Goal: Transaction & Acquisition: Obtain resource

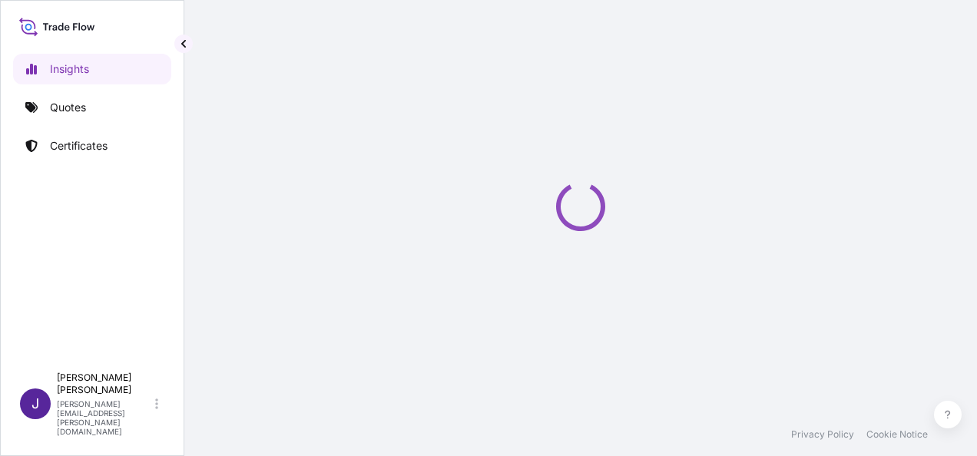
select select "2025"
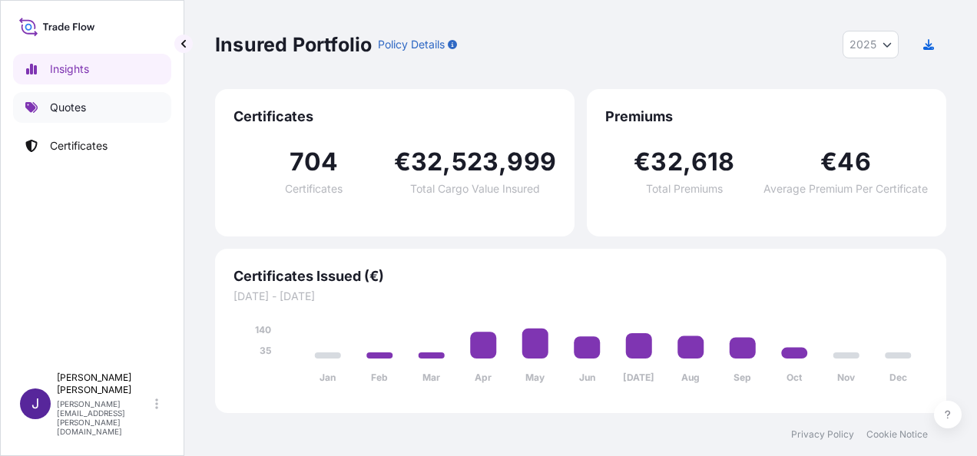
click at [81, 111] on p "Quotes" at bounding box center [68, 107] width 36 height 15
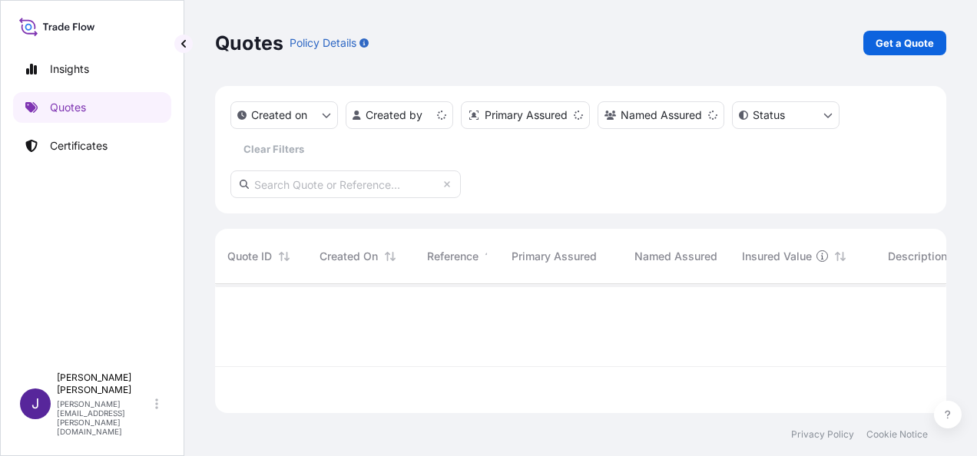
scroll to position [126, 719]
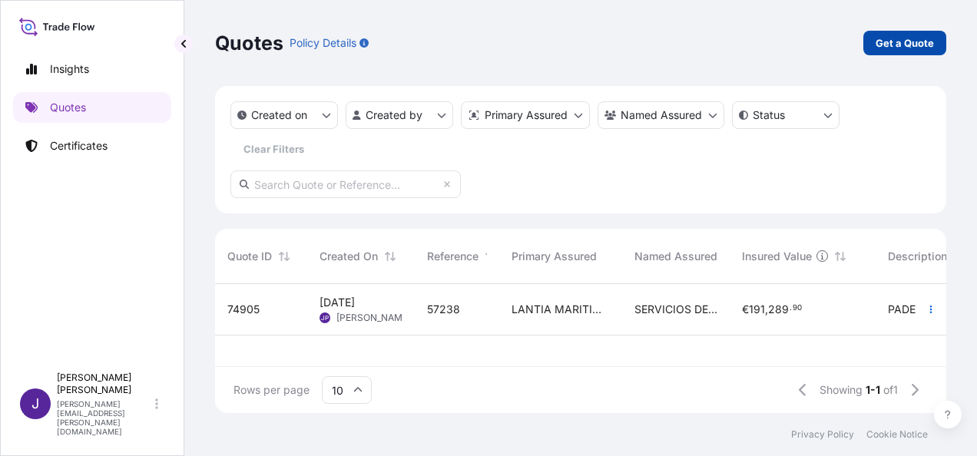
click at [915, 41] on p "Get a Quote" at bounding box center [905, 42] width 58 height 15
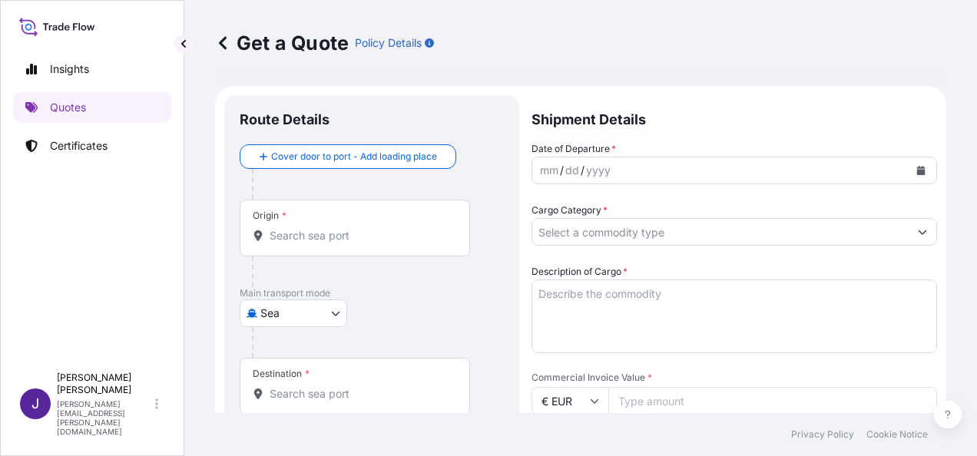
scroll to position [25, 0]
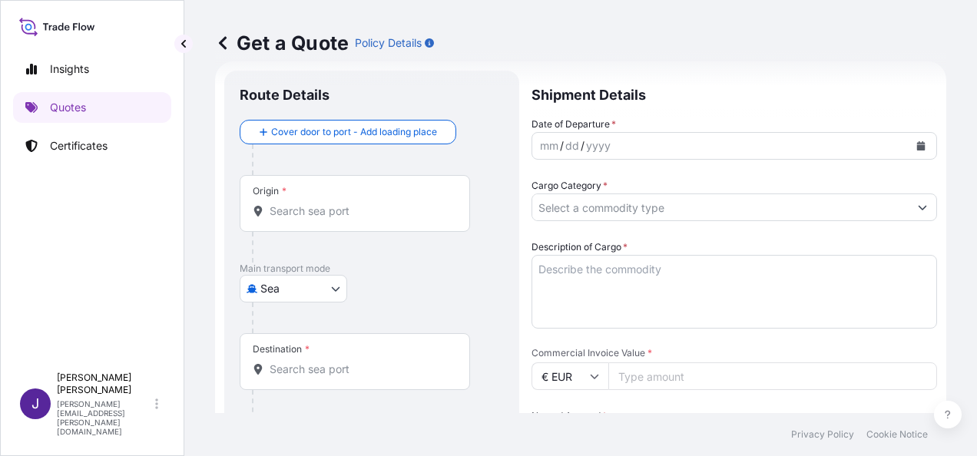
click at [303, 286] on body "Insights Quotes Certificates J [PERSON_NAME] [PERSON_NAME][EMAIL_ADDRESS][PERSO…" at bounding box center [488, 228] width 977 height 456
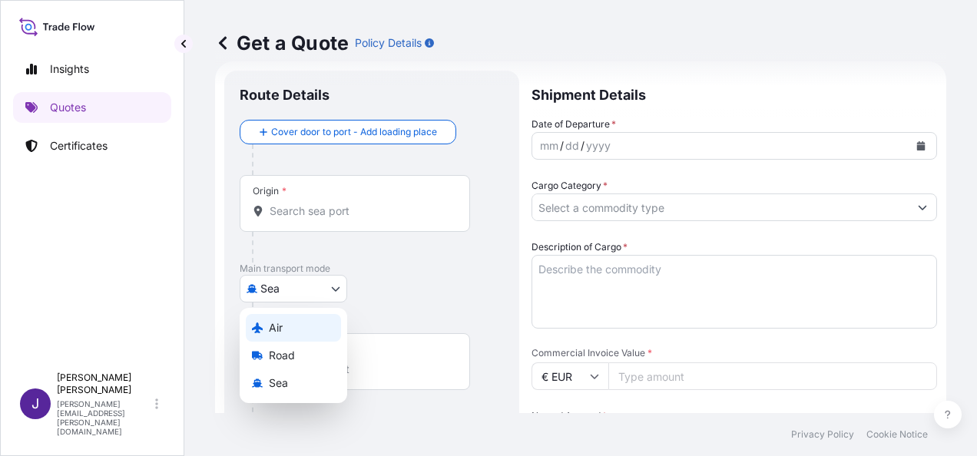
click at [290, 326] on div "Air" at bounding box center [293, 328] width 95 height 28
select select "Air"
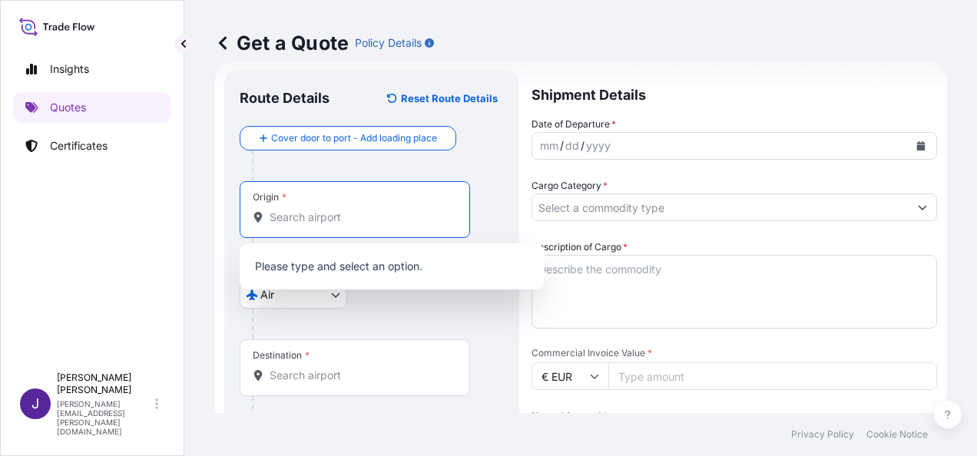
click at [375, 224] on input "Origin *" at bounding box center [360, 217] width 181 height 15
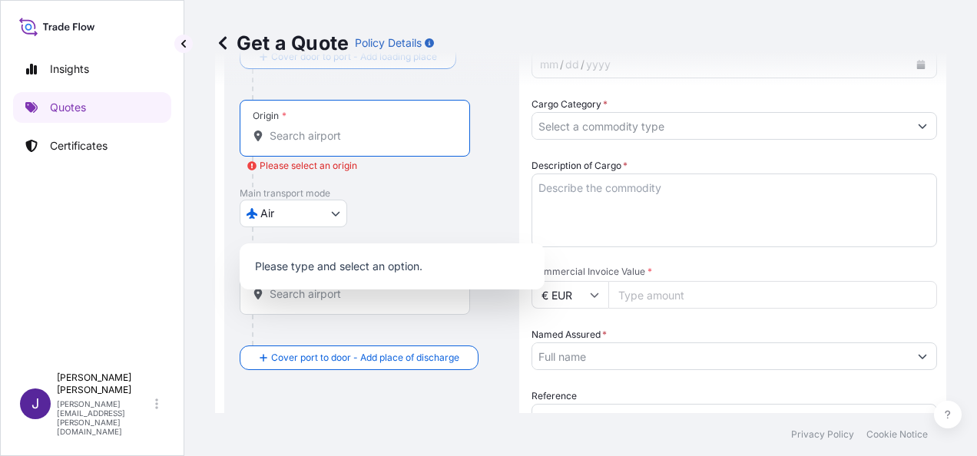
scroll to position [178, 0]
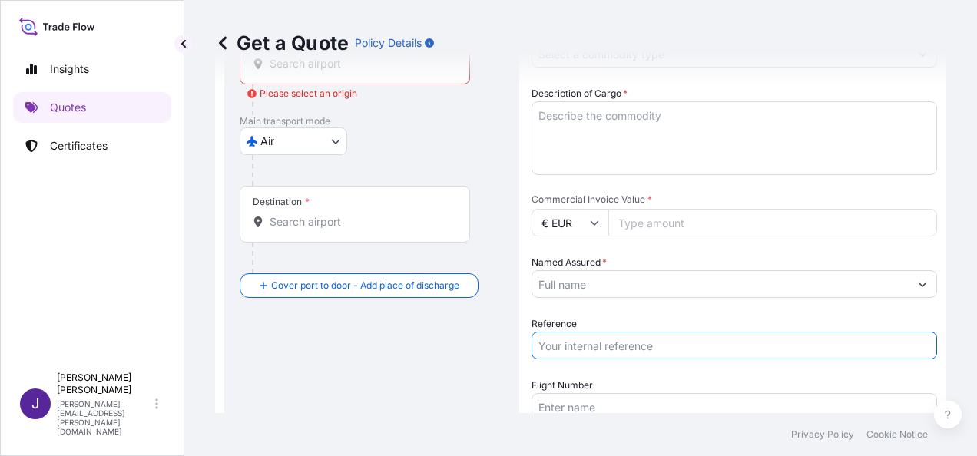
click at [617, 346] on input "Reference" at bounding box center [734, 346] width 406 height 28
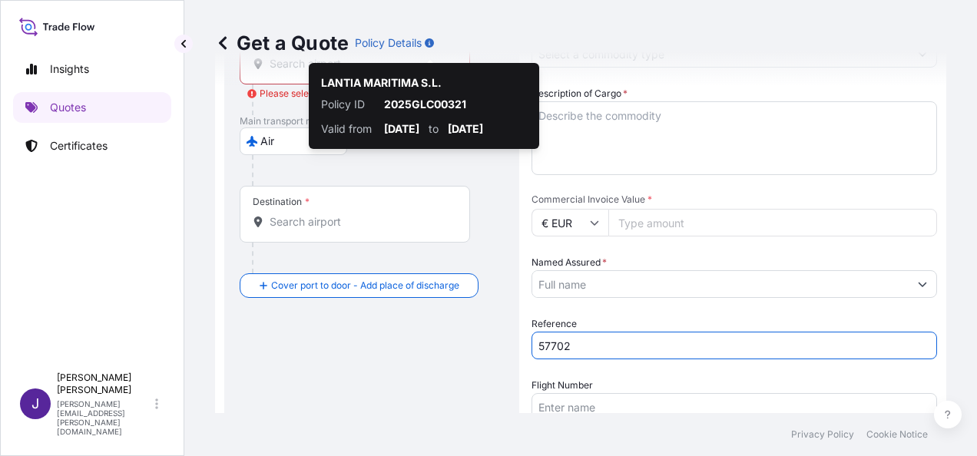
type input "57702"
click at [287, 66] on div "Get a Quote Policy Details" at bounding box center [580, 43] width 731 height 86
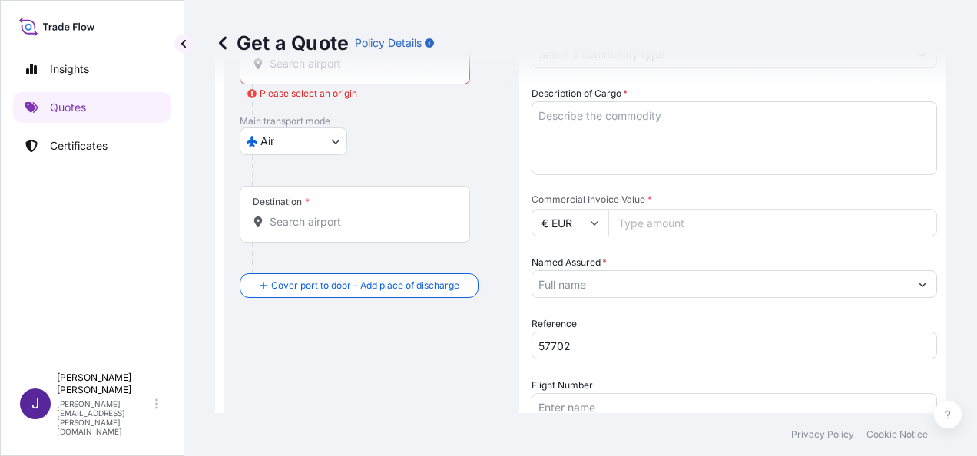
click at [360, 74] on div "Get a Quote Policy Details" at bounding box center [580, 43] width 731 height 86
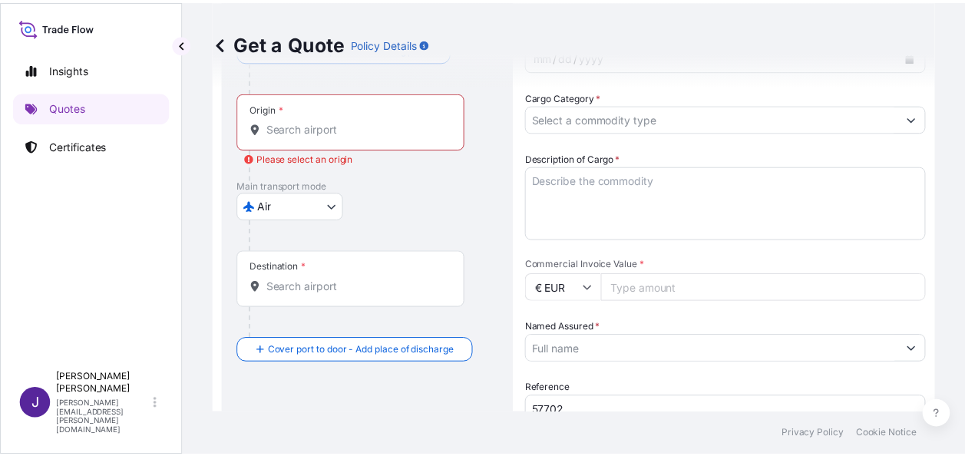
scroll to position [25, 0]
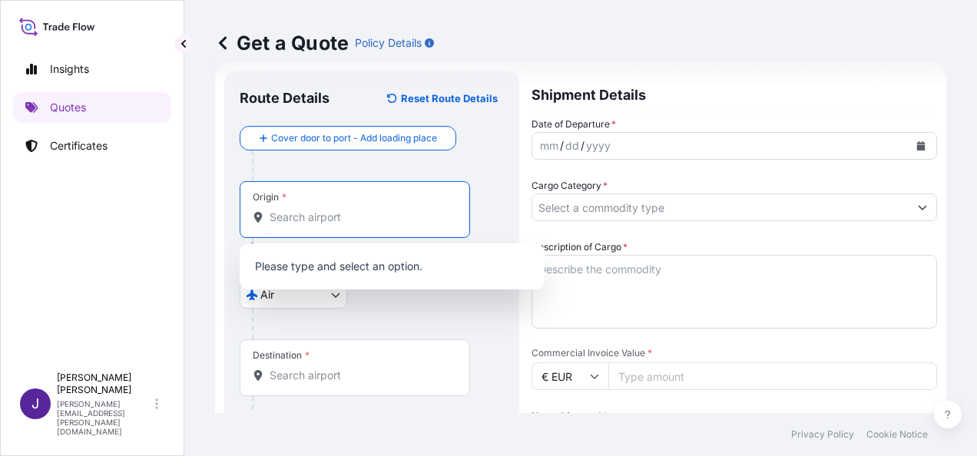
click at [323, 218] on input "Origin * Please select an origin" at bounding box center [360, 217] width 181 height 15
paste input "[GEOGRAPHIC_DATA]"
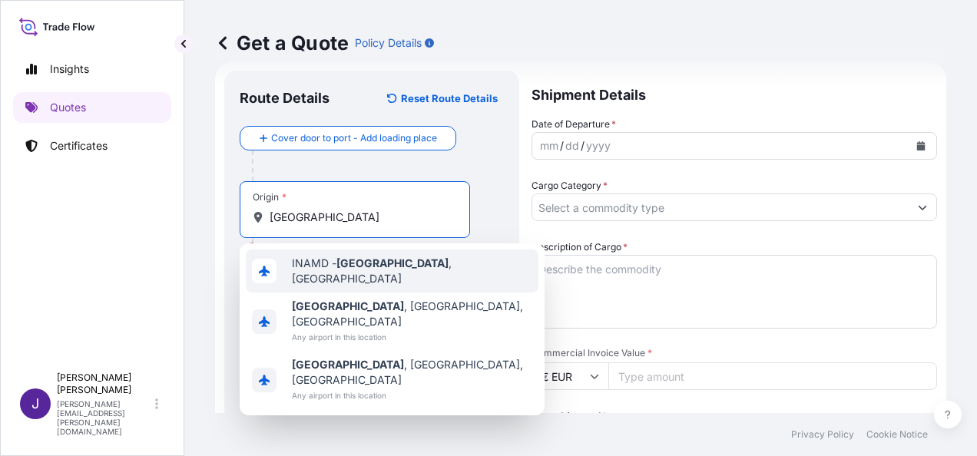
click at [402, 274] on span "INAMD - [GEOGRAPHIC_DATA] , [GEOGRAPHIC_DATA]" at bounding box center [412, 271] width 240 height 31
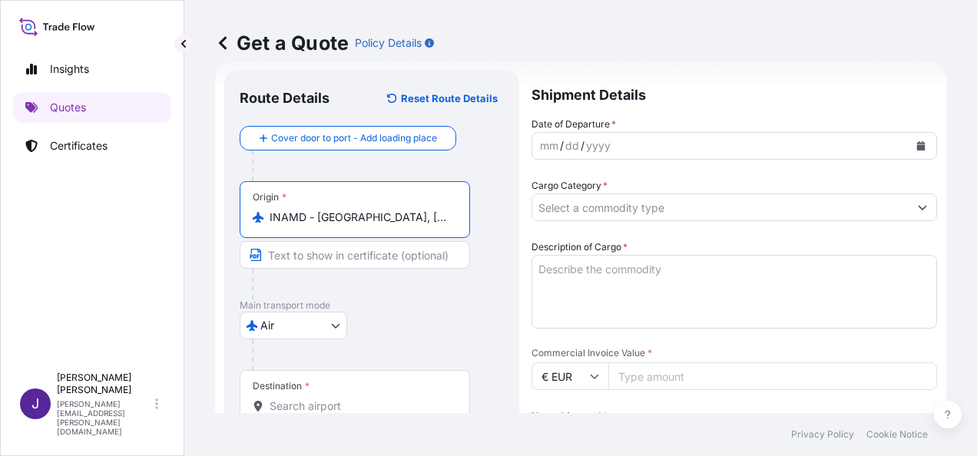
type input "INAMD - [GEOGRAPHIC_DATA], [GEOGRAPHIC_DATA]"
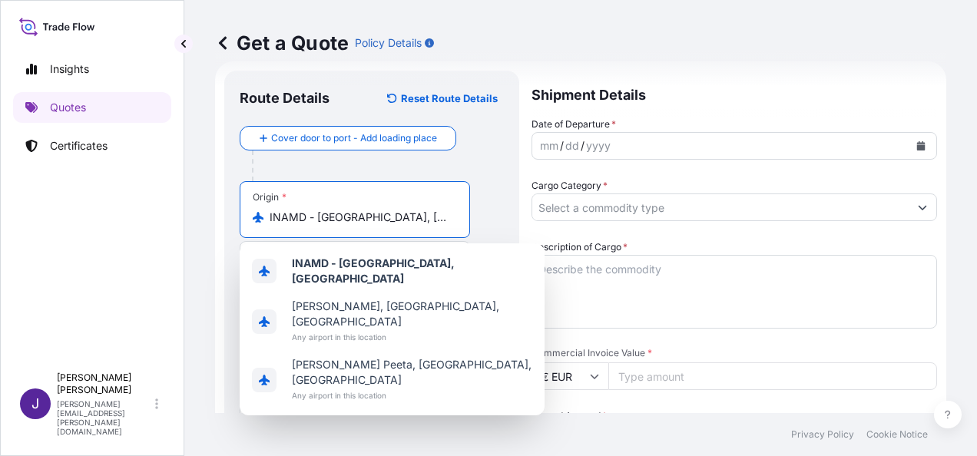
click at [917, 149] on icon "Calendar" at bounding box center [921, 145] width 8 height 9
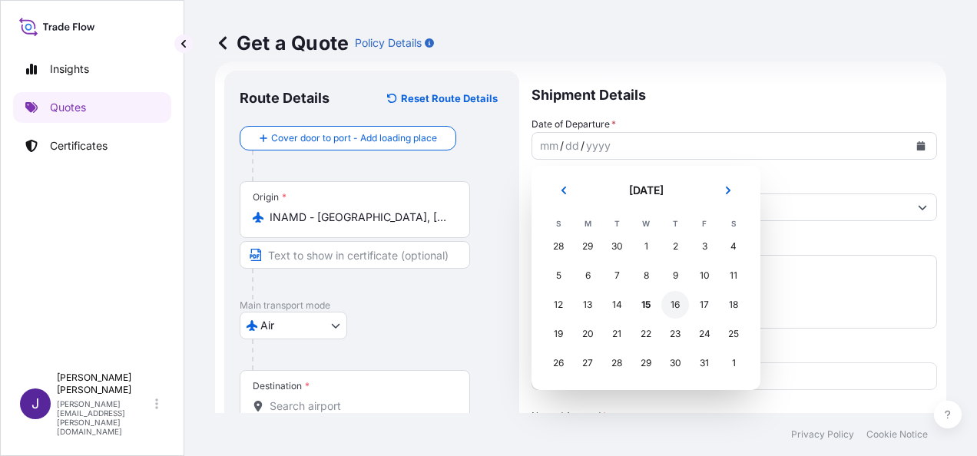
click at [675, 306] on div "16" at bounding box center [675, 305] width 28 height 28
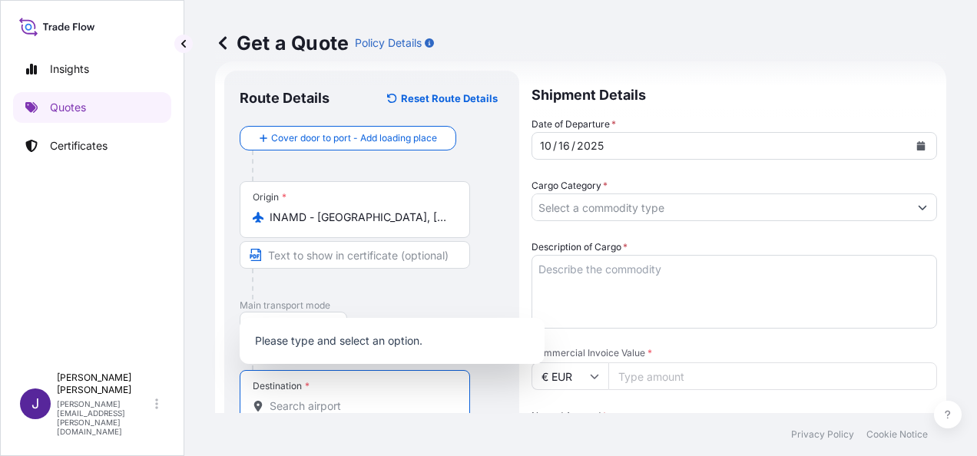
click at [324, 402] on input "Destination *" at bounding box center [360, 406] width 181 height 15
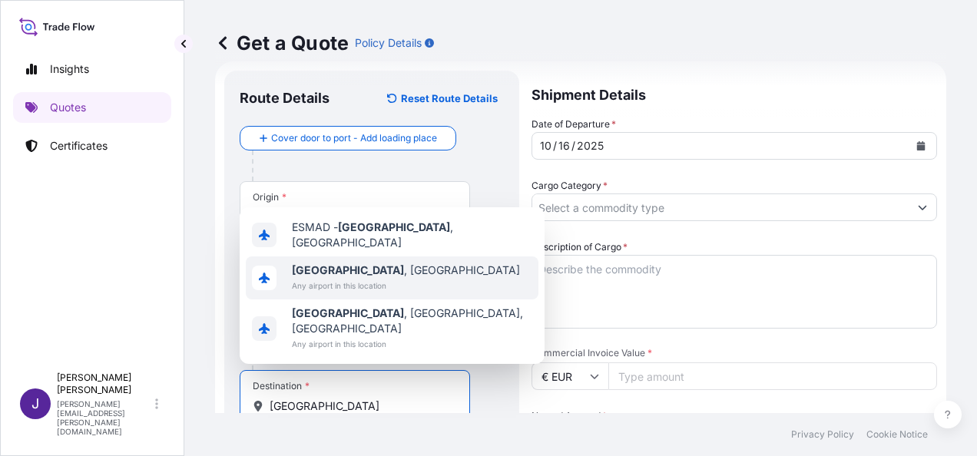
click at [369, 293] on span "Any airport in this location" at bounding box center [406, 285] width 228 height 15
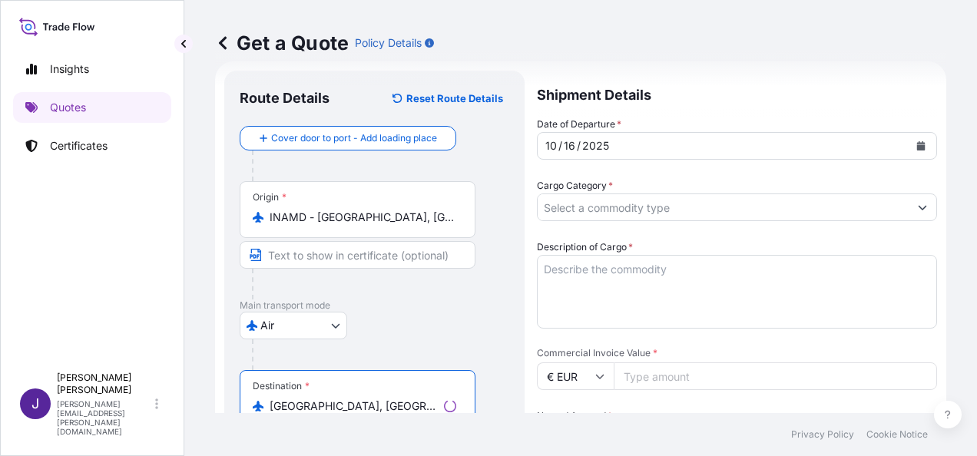
type input "[GEOGRAPHIC_DATA], [GEOGRAPHIC_DATA]"
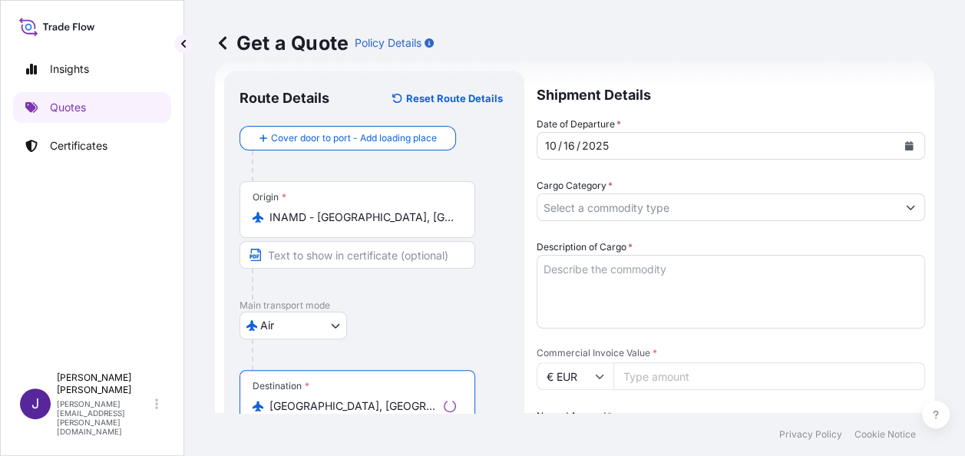
click at [617, 207] on input "Cargo Category *" at bounding box center [717, 208] width 359 height 28
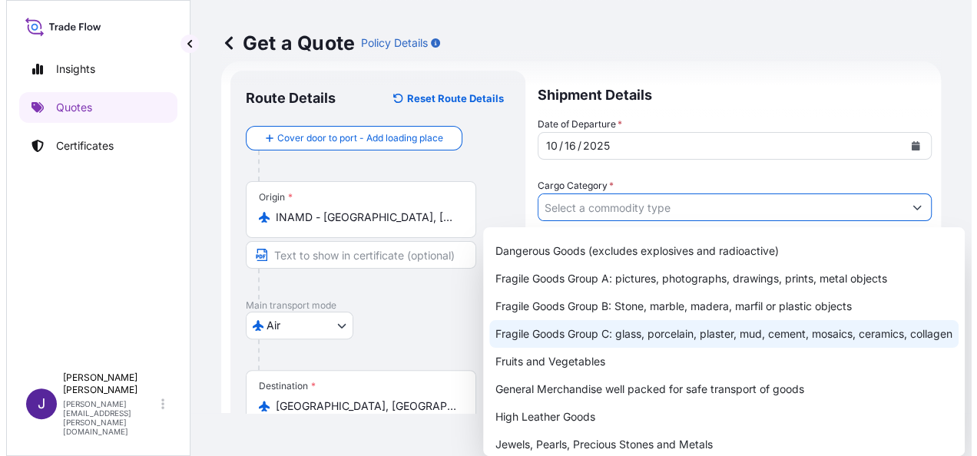
scroll to position [77, 0]
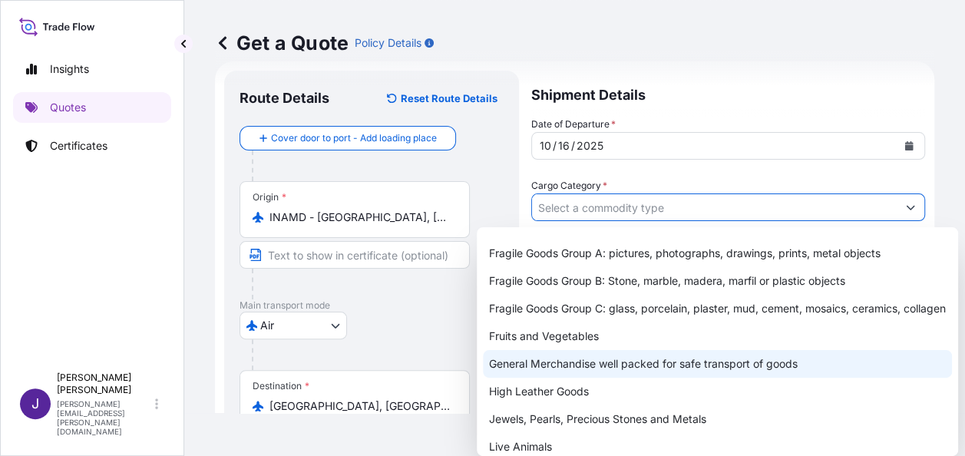
click at [575, 378] on div "General Merchandise well packed for safe transport of goods" at bounding box center [717, 364] width 469 height 28
type input "General Merchandise well packed for safe transport of goods"
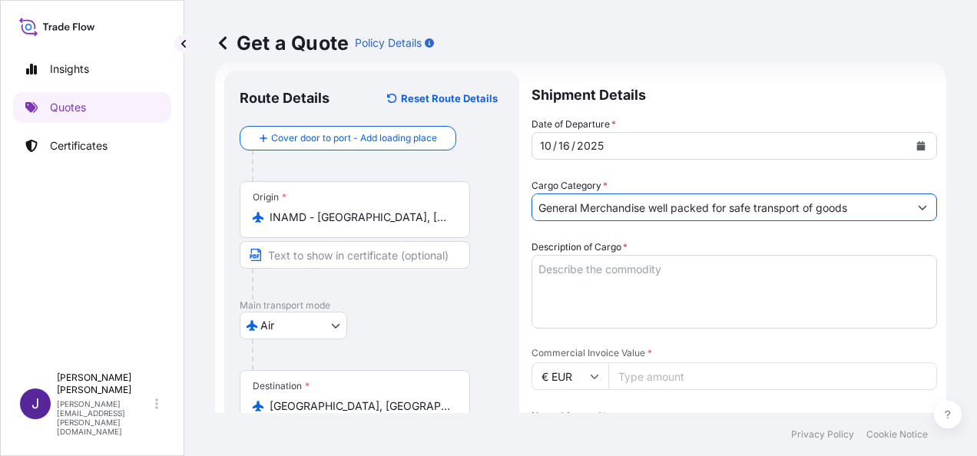
click at [610, 273] on textarea "Description of Cargo *" at bounding box center [734, 292] width 406 height 74
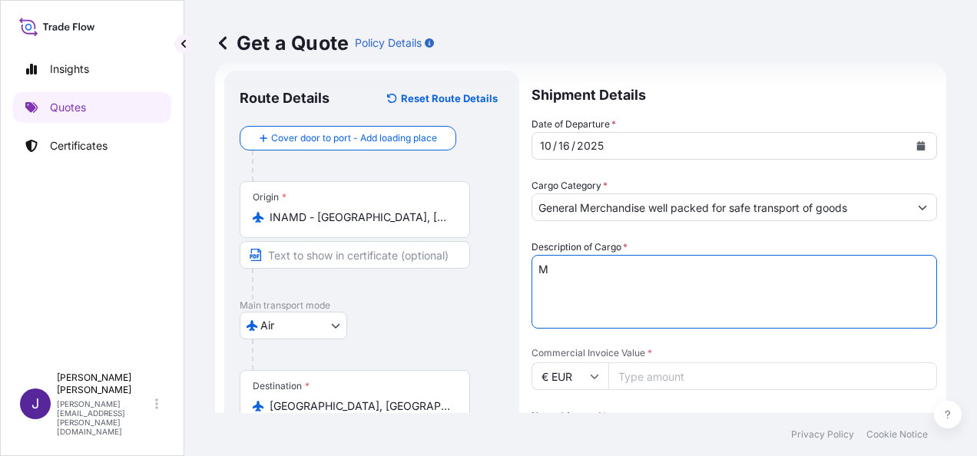
paste textarea "agnesium Hydroxide FCC Powder"
type textarea "[MEDICAL_DATA] FCC Powder"
click at [702, 386] on input "Commercial Invoice Value *" at bounding box center [772, 376] width 329 height 28
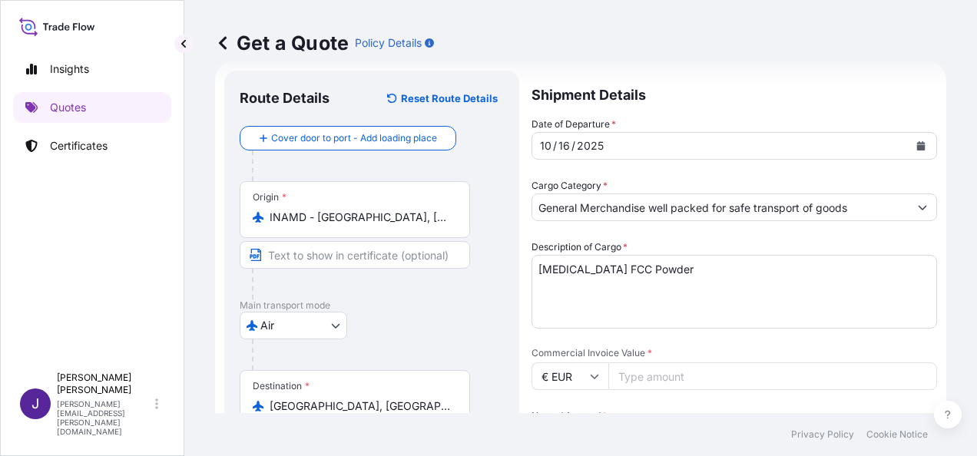
click at [667, 380] on input "Commercial Invoice Value *" at bounding box center [772, 376] width 329 height 28
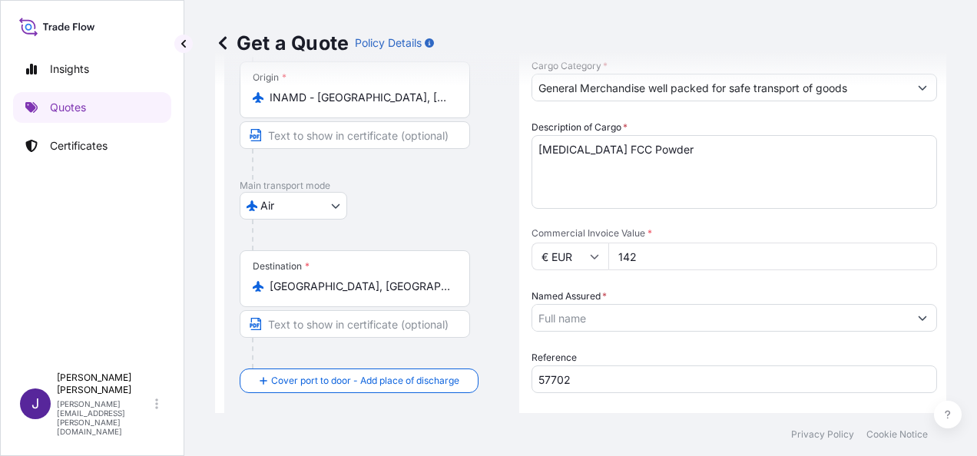
scroll to position [178, 0]
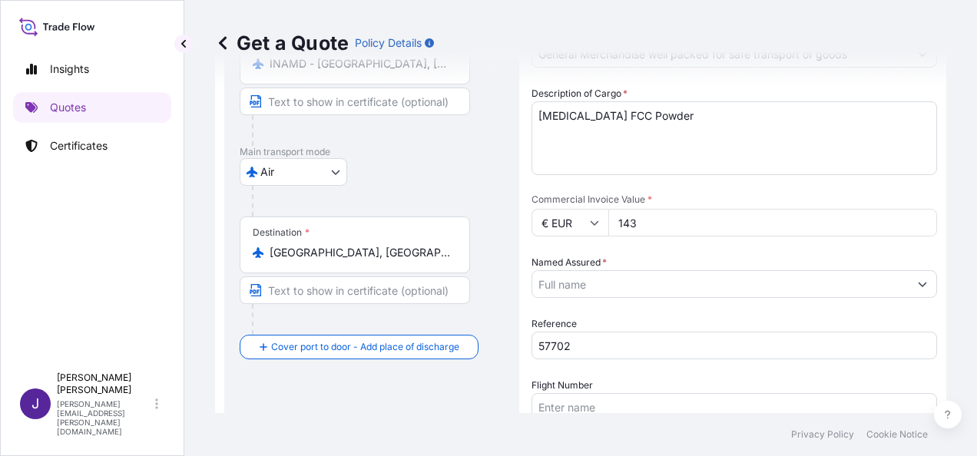
type input "143"
click at [646, 288] on input "Named Assured *" at bounding box center [720, 284] width 376 height 28
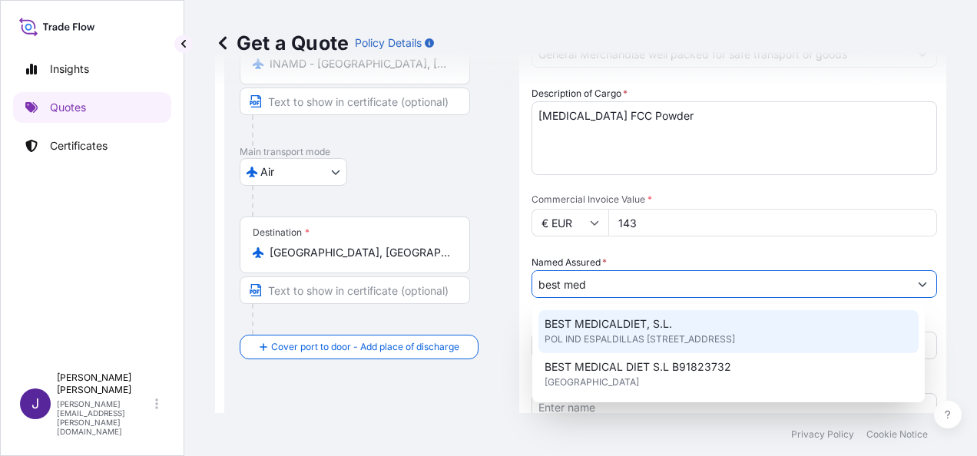
click at [622, 333] on span "POL IND ESPALDILLAS [STREET_ADDRESS]" at bounding box center [640, 339] width 190 height 15
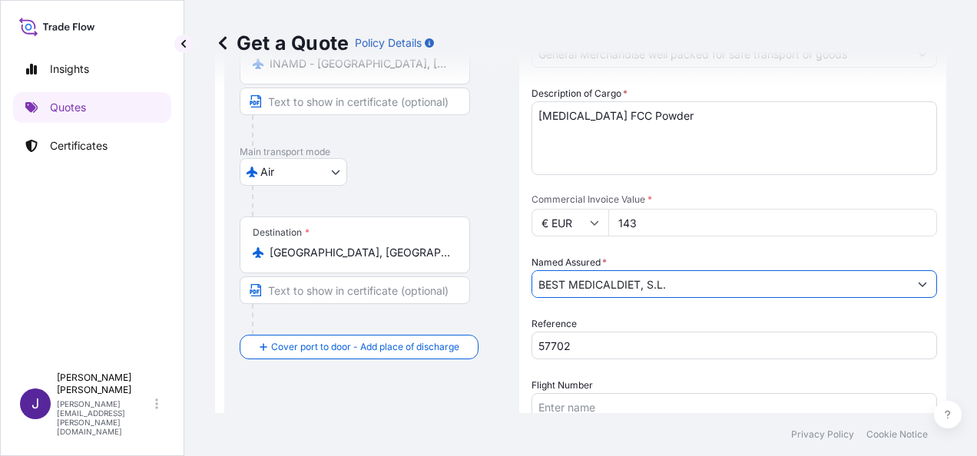
type input "BEST MEDICALDIET, S.L."
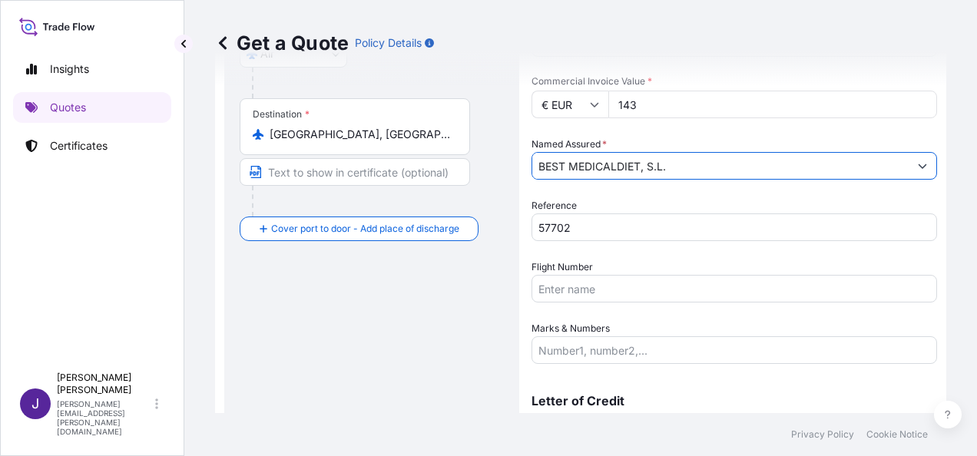
scroll to position [370, 0]
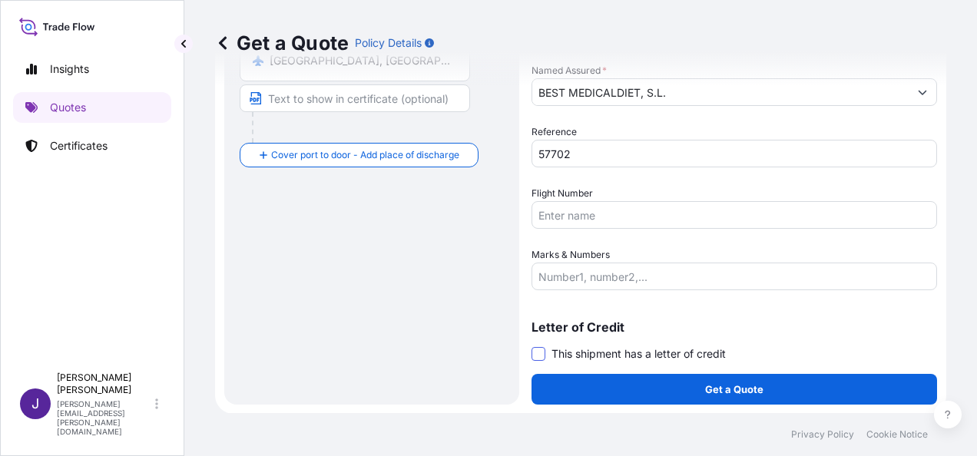
click at [533, 350] on span at bounding box center [538, 354] width 14 height 14
click at [531, 346] on input "This shipment has a letter of credit" at bounding box center [531, 346] width 0 height 0
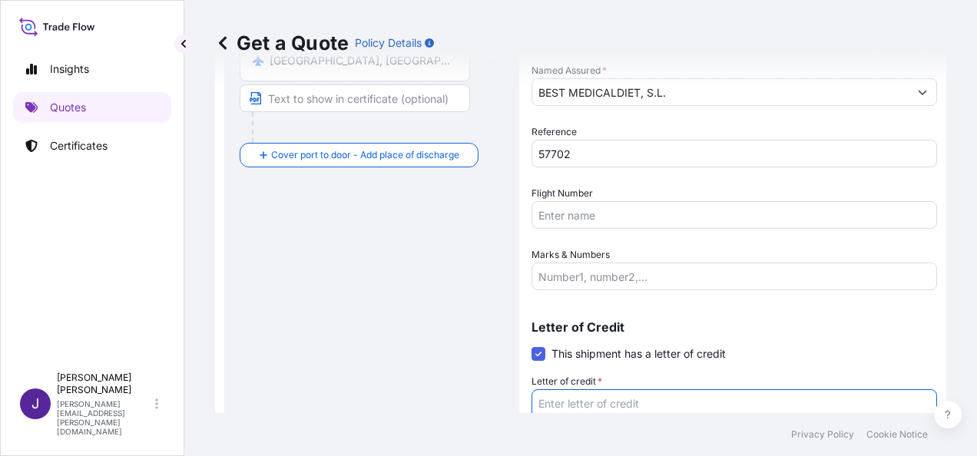
click at [571, 402] on textarea "Letter of credit *" at bounding box center [734, 426] width 406 height 74
paste textarea "itions BEST MEDICAL DIET S.L. POL IND ESPALDILLAS C/ESPALDILLAS SIETE 2-4"
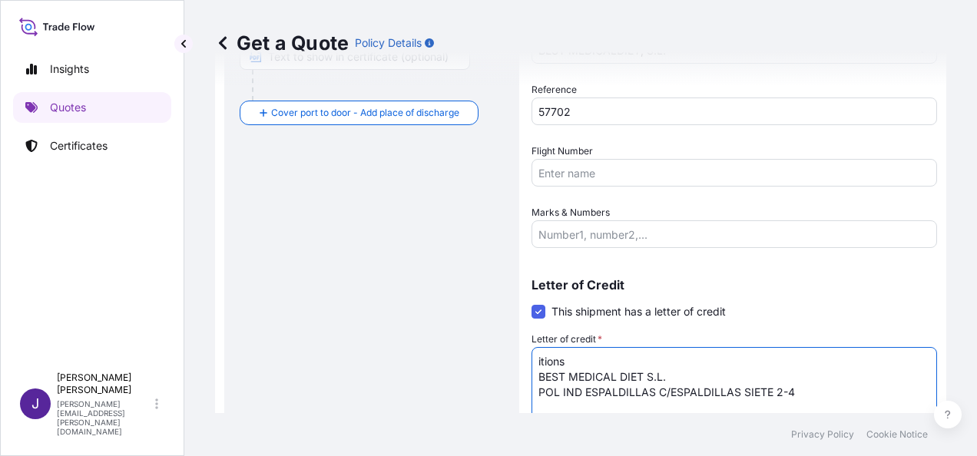
drag, startPoint x: 580, startPoint y: 359, endPoint x: 509, endPoint y: 359, distance: 70.7
click at [510, 358] on form "Route Details Reset Route Details Cover door to port - Add loading place Place …" at bounding box center [580, 81] width 731 height 815
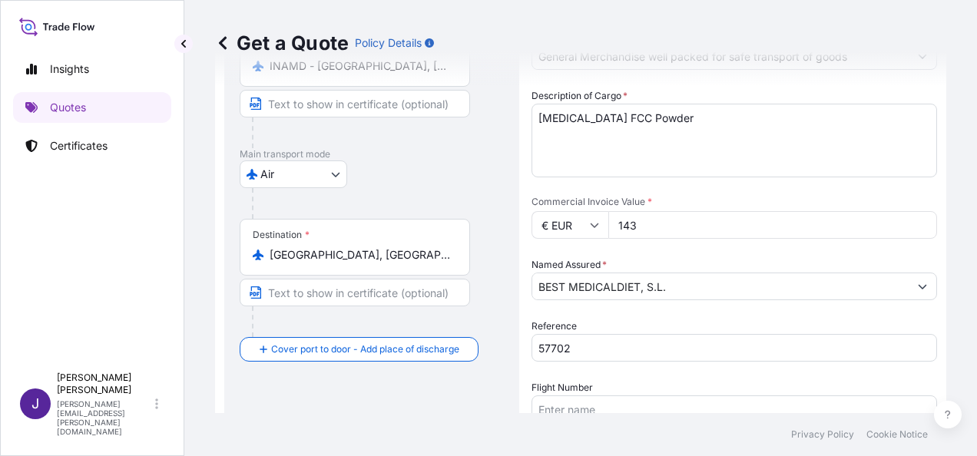
scroll to position [105, 0]
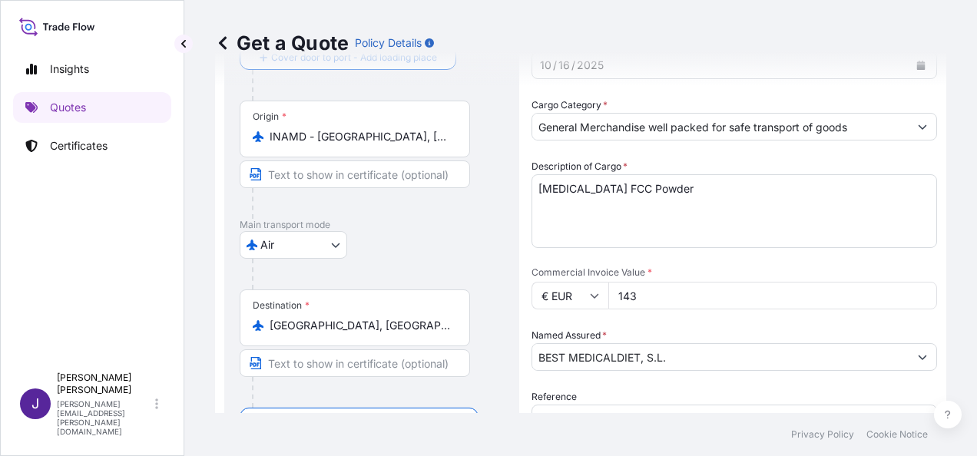
type textarea "BEST MEDICAL DIET S.L. POL IND ESPALDILLAS C/ESPALDILLAS SIETE 2-4"
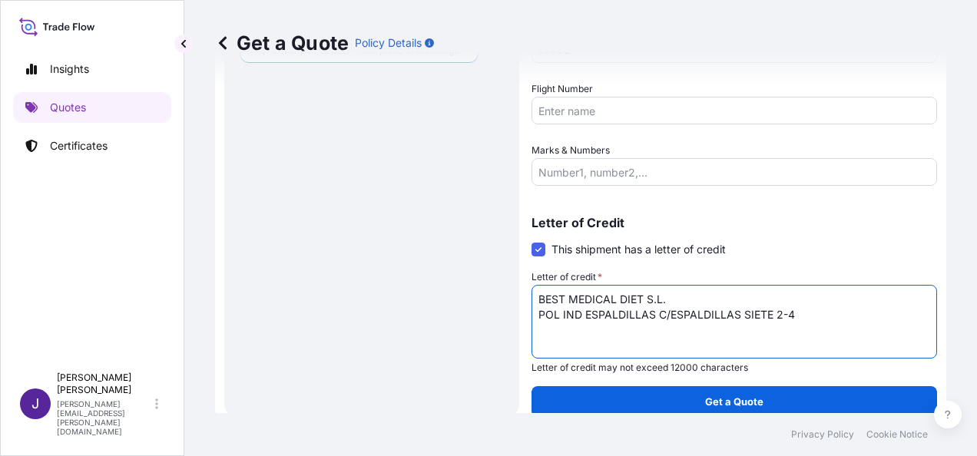
scroll to position [487, 0]
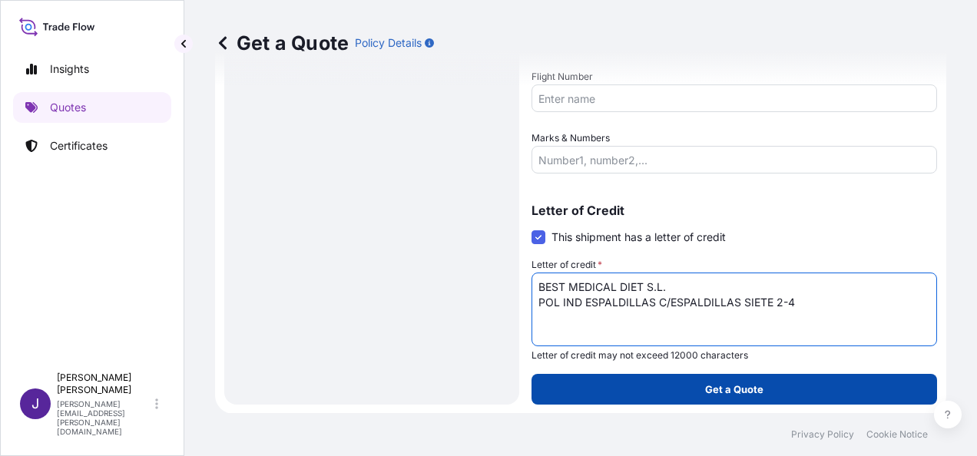
click at [765, 387] on button "Get a Quote" at bounding box center [734, 389] width 406 height 31
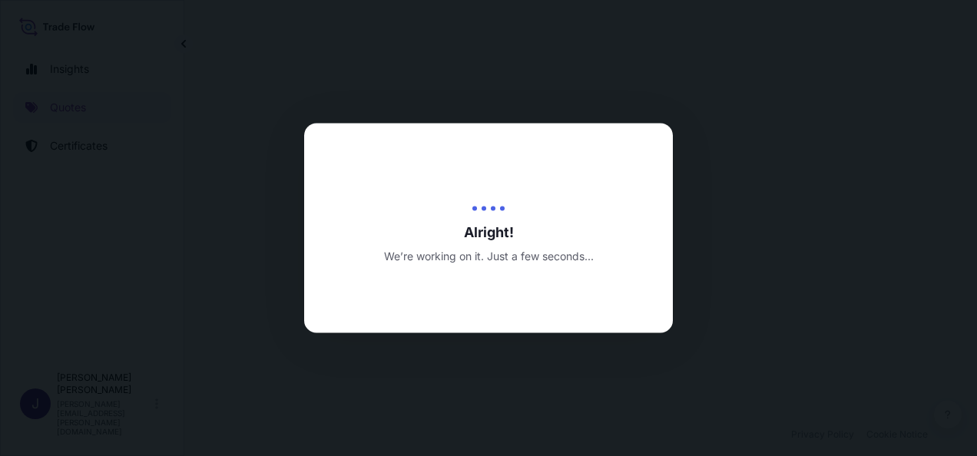
select select "Air"
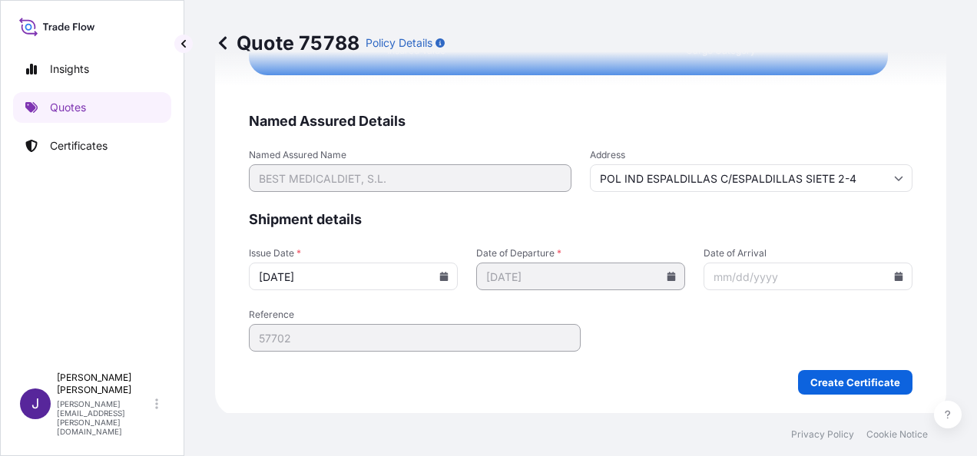
scroll to position [3093, 0]
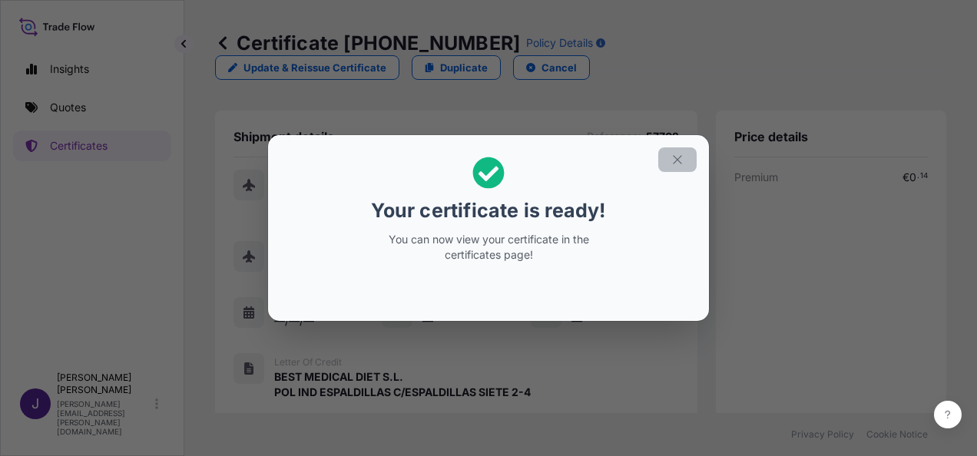
click at [677, 159] on icon "button" at bounding box center [677, 159] width 8 height 8
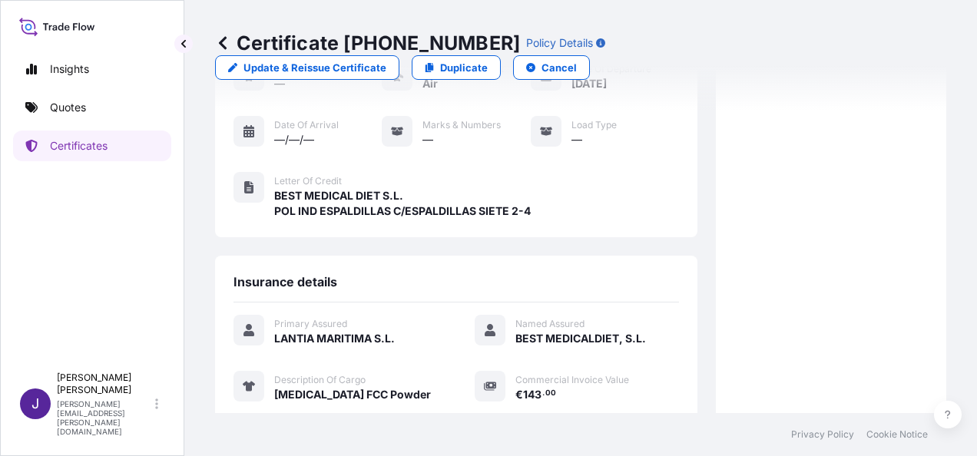
scroll to position [379, 0]
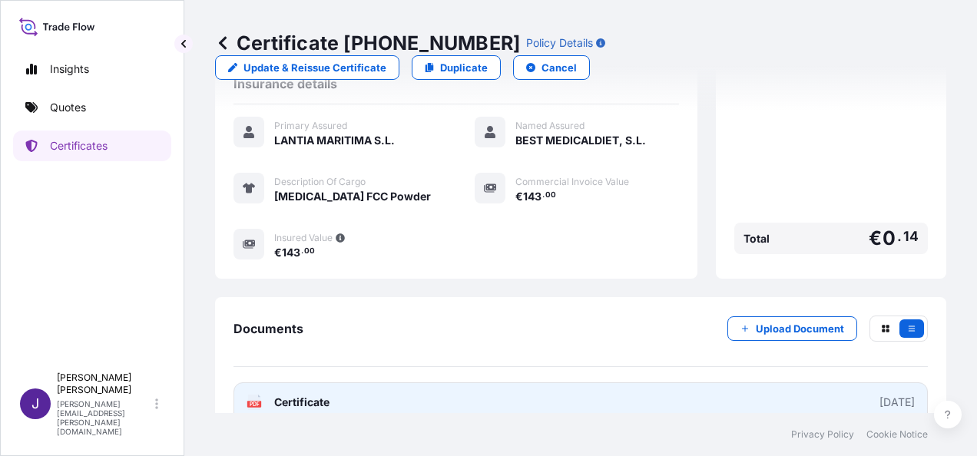
click at [560, 382] on link "PDF Certificate [DATE]" at bounding box center [580, 402] width 694 height 40
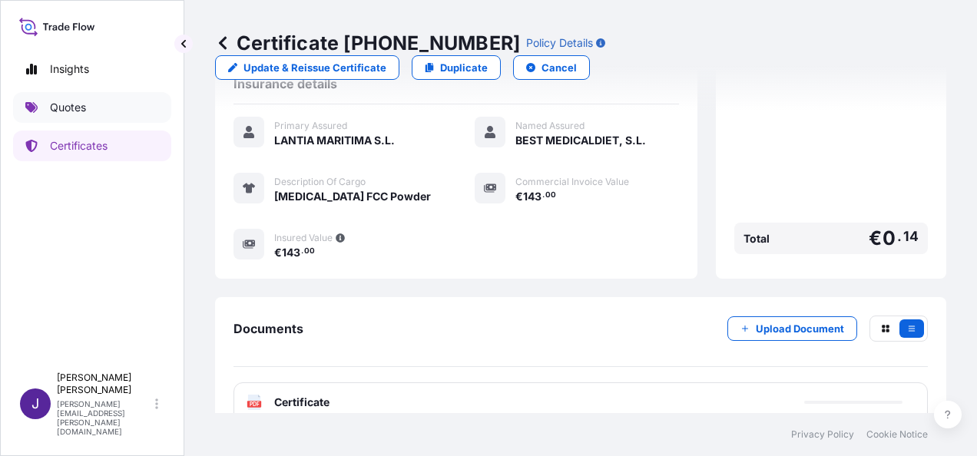
click at [78, 110] on p "Quotes" at bounding box center [68, 107] width 36 height 15
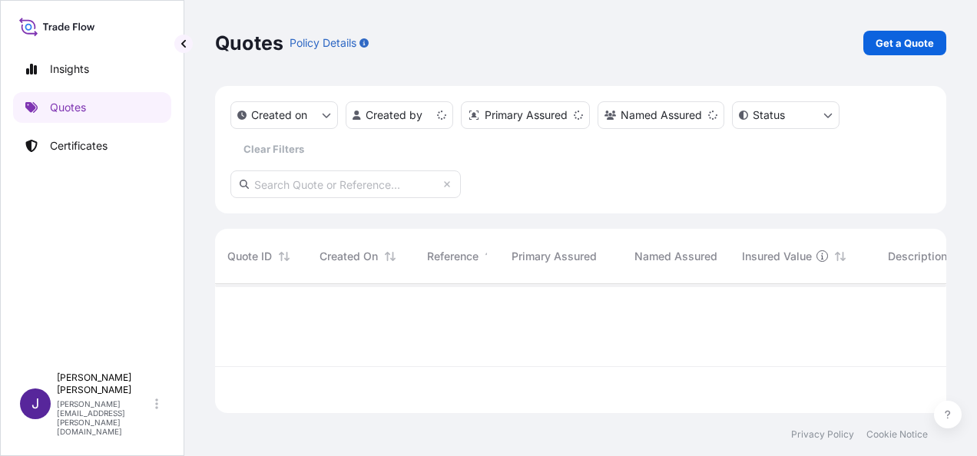
scroll to position [126, 719]
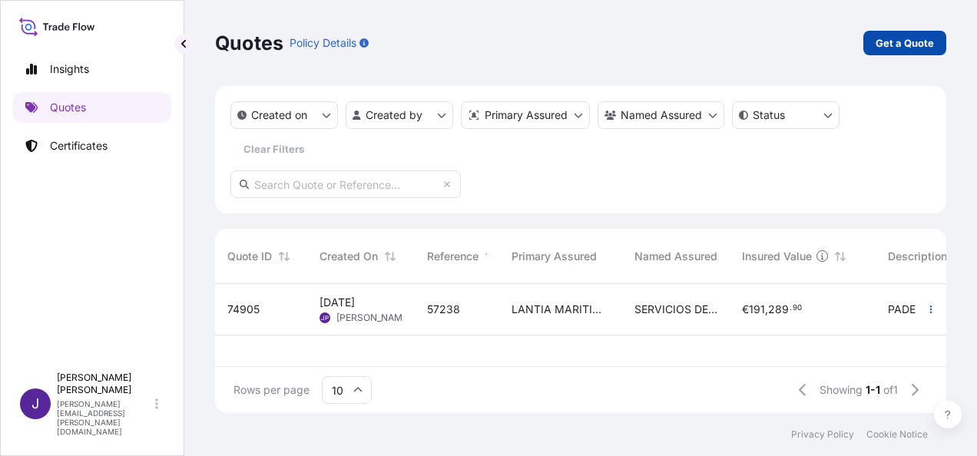
click at [913, 45] on p "Get a Quote" at bounding box center [905, 42] width 58 height 15
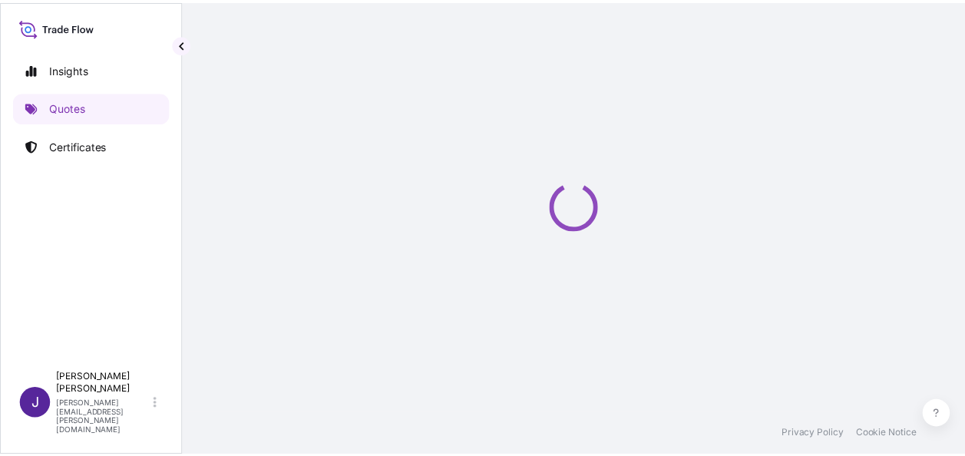
scroll to position [25, 0]
select select "Sea"
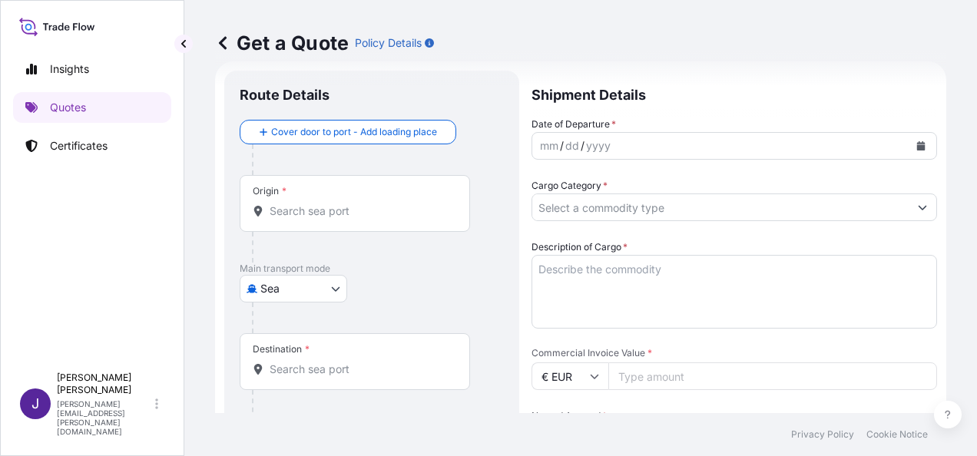
click at [916, 144] on icon "Calendar" at bounding box center [920, 145] width 9 height 9
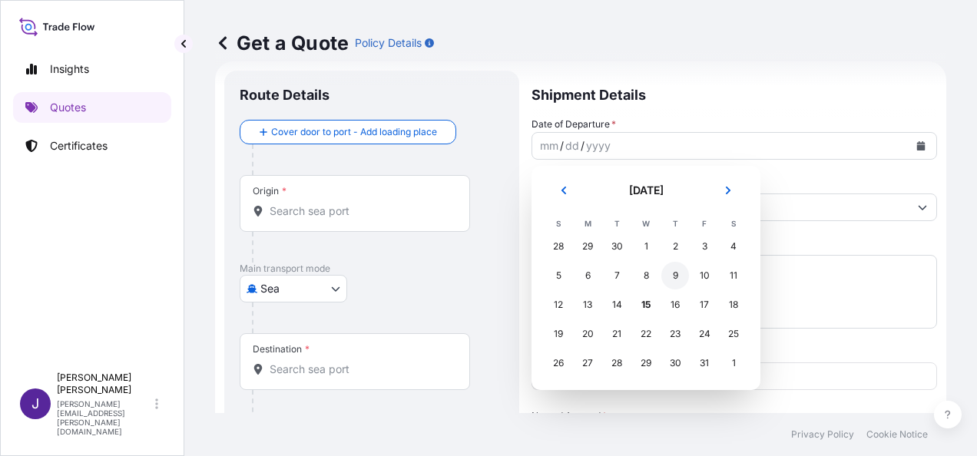
click at [680, 278] on div "9" at bounding box center [675, 276] width 28 height 28
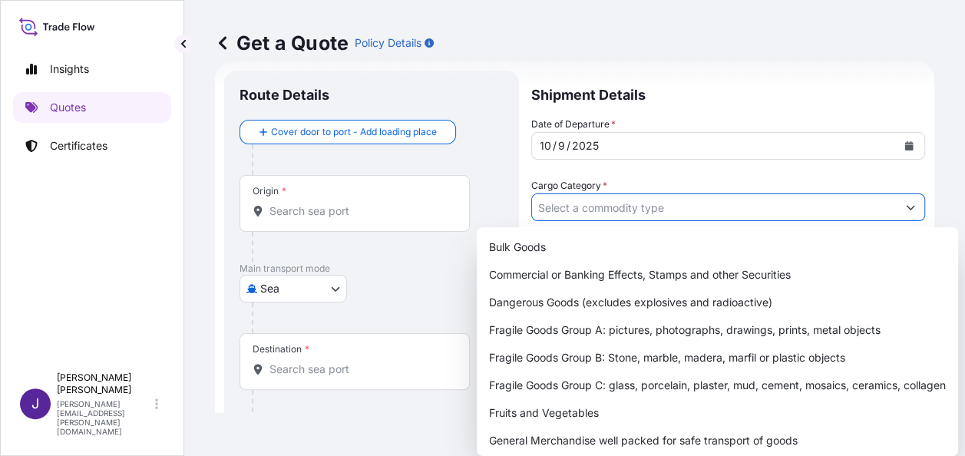
click at [727, 210] on input "Cargo Category *" at bounding box center [714, 208] width 365 height 28
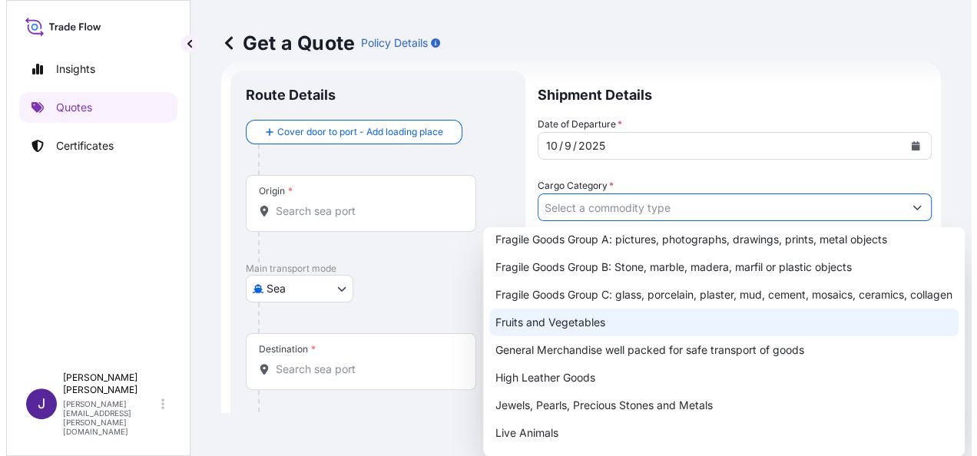
scroll to position [154, 0]
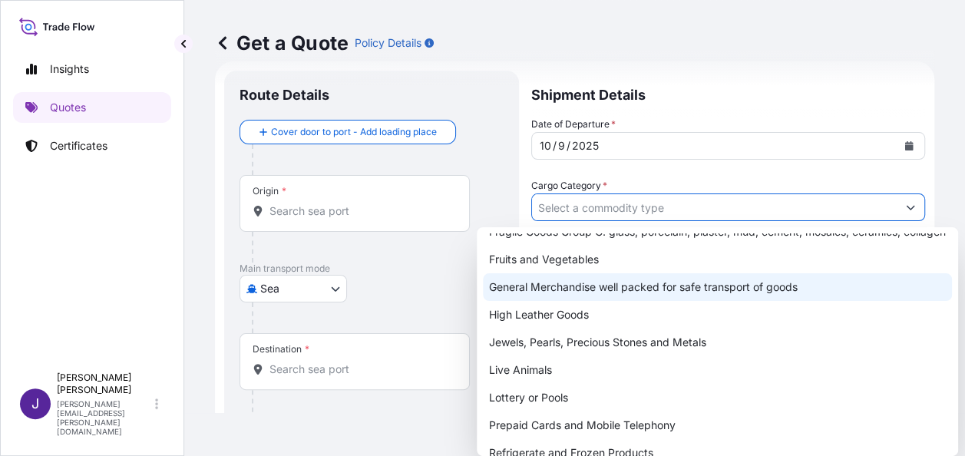
click at [653, 301] on div "General Merchandise well packed for safe transport of goods" at bounding box center [717, 287] width 469 height 28
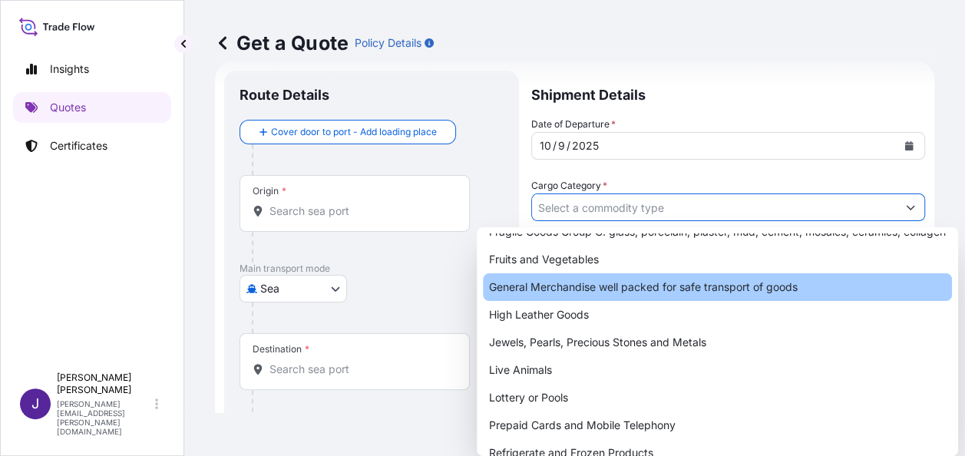
type input "General Merchandise well packed for safe transport of goods"
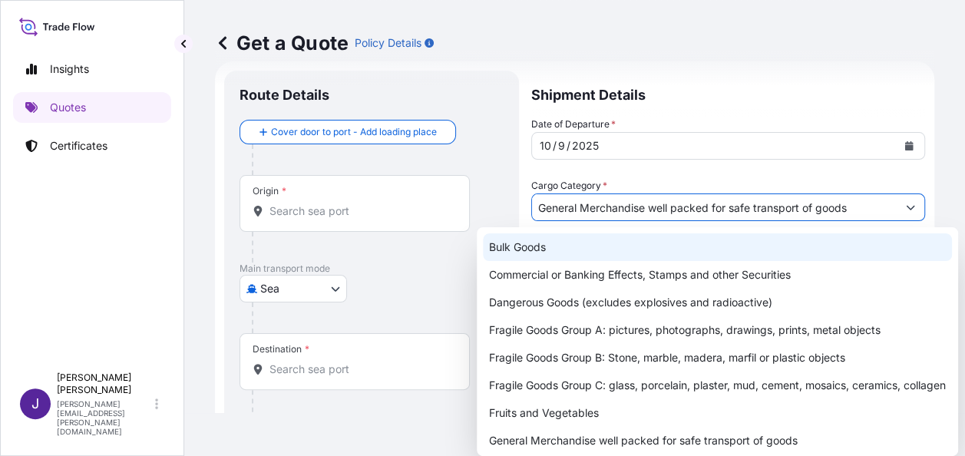
click at [729, 48] on div "Get a Quote Policy Details" at bounding box center [575, 43] width 720 height 25
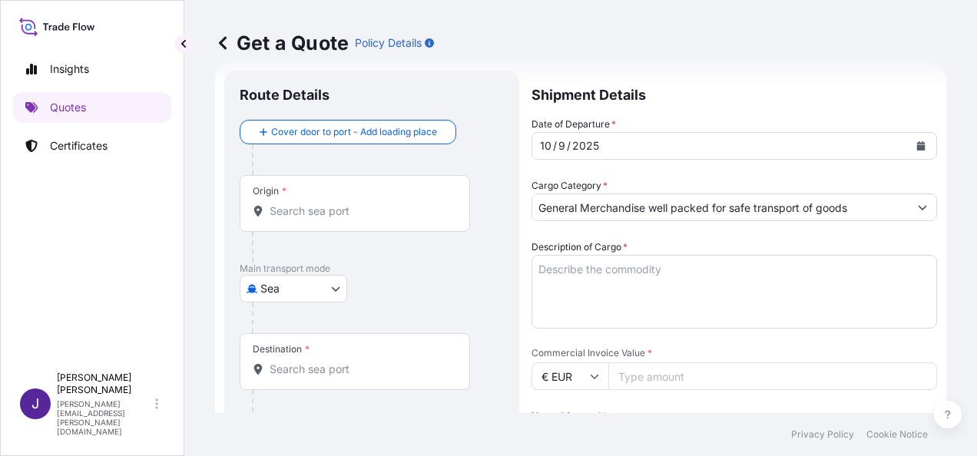
click at [647, 266] on textarea "Description of Cargo *" at bounding box center [734, 292] width 406 height 74
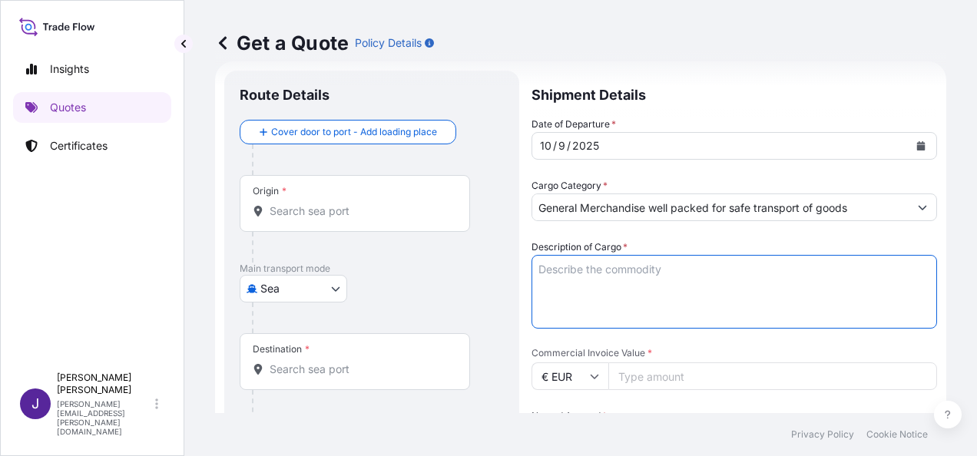
paste textarea "HARINA DE [PERSON_NAME] SEGÚN CONTRATO 0609-24835-FGNE. CIF [GEOGRAPHIC_DATA], …"
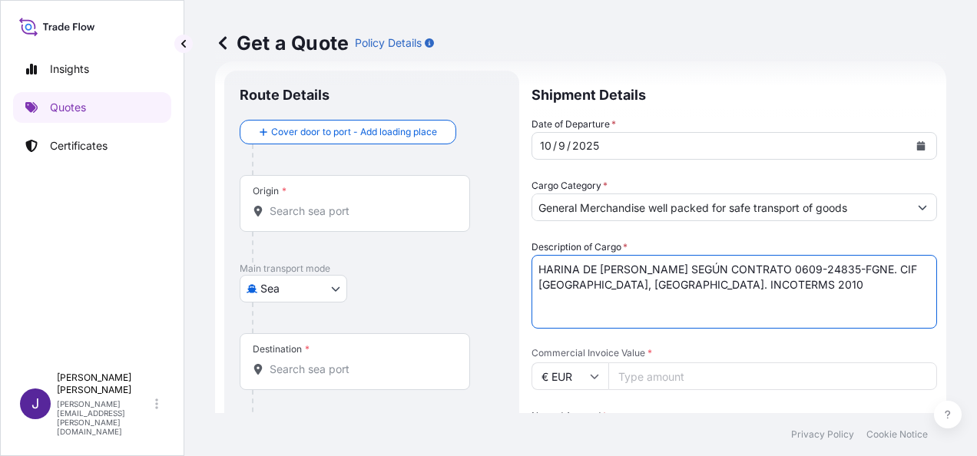
type textarea "HARINA DE [PERSON_NAME] SEGÚN CONTRATO 0609-24835-FGNE. CIF [GEOGRAPHIC_DATA], …"
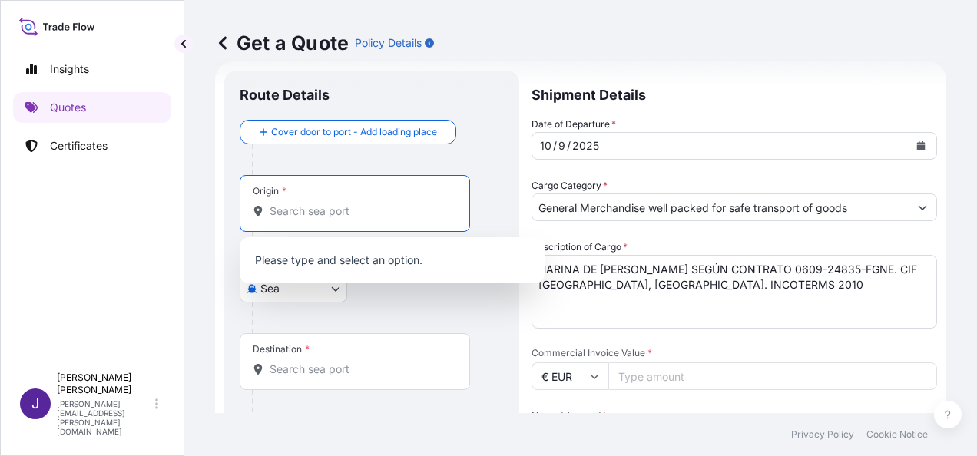
click at [327, 204] on input "Origin *" at bounding box center [360, 211] width 181 height 15
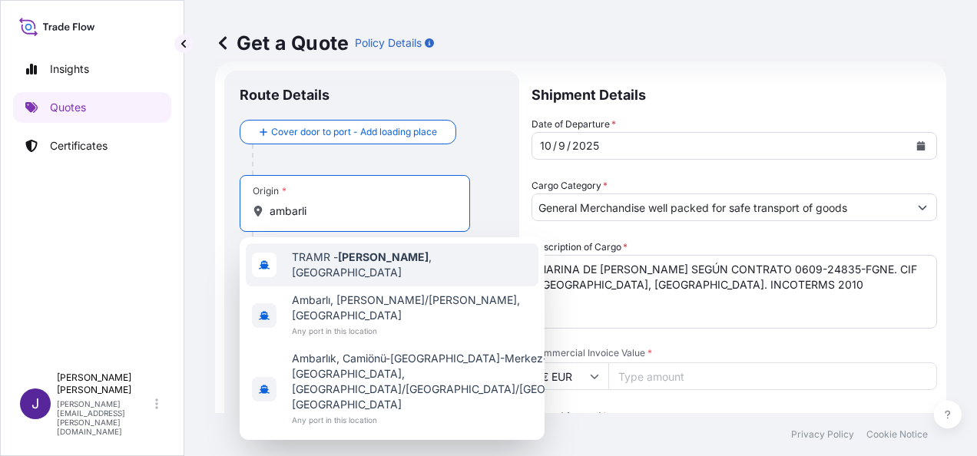
click at [390, 266] on span "TRAMR - [GEOGRAPHIC_DATA] , [GEOGRAPHIC_DATA]" at bounding box center [412, 265] width 240 height 31
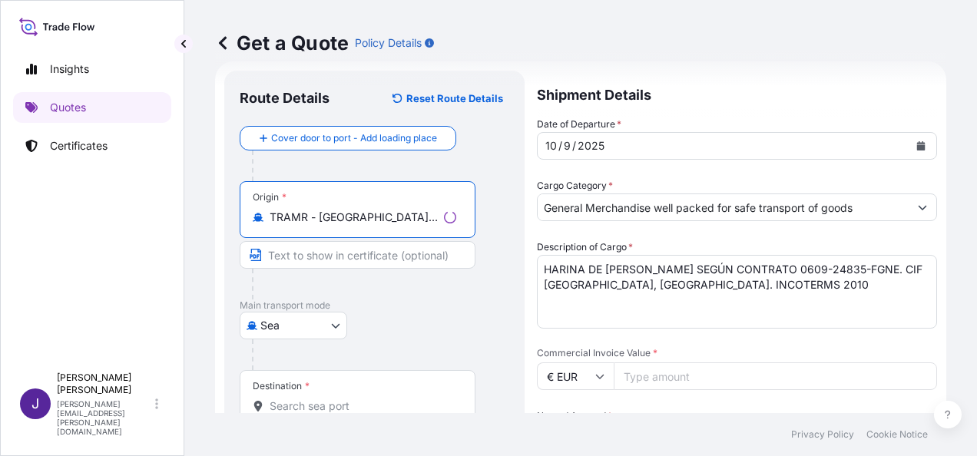
type input "TRAMR - [GEOGRAPHIC_DATA], [GEOGRAPHIC_DATA]"
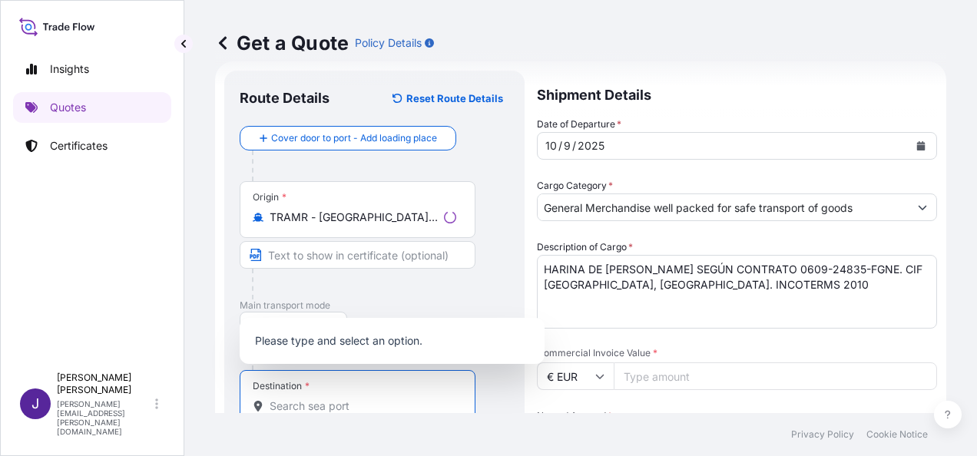
click at [353, 397] on div "Destination *" at bounding box center [358, 398] width 236 height 57
click at [353, 399] on input "Destination *" at bounding box center [363, 406] width 187 height 15
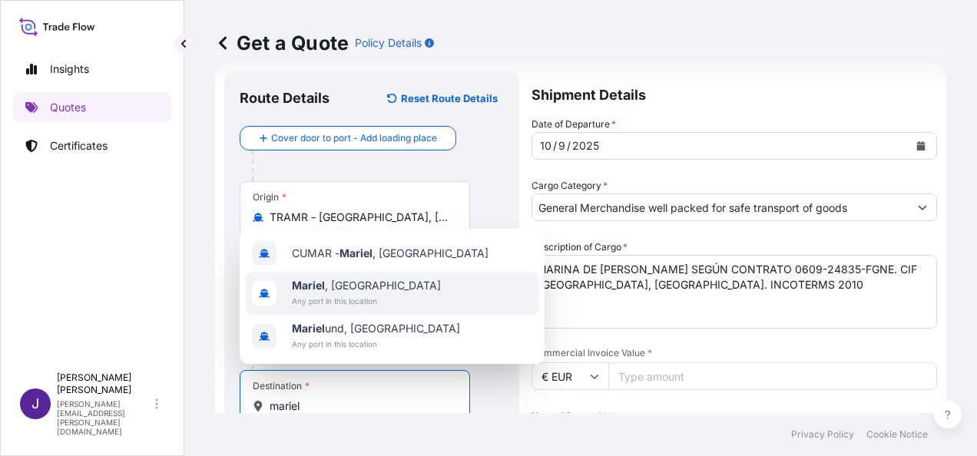
click at [307, 287] on b "Mariel" at bounding box center [308, 285] width 33 height 13
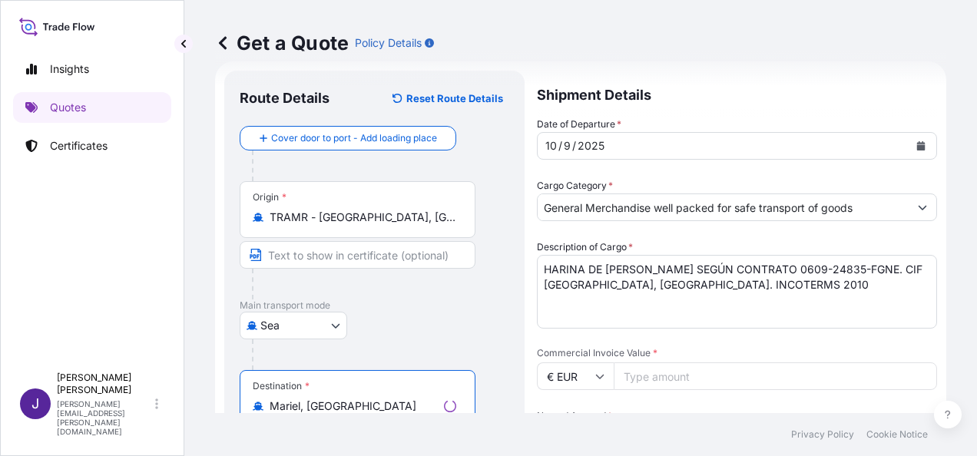
type input "Mariel, [GEOGRAPHIC_DATA]"
click at [700, 377] on input "Commercial Invoice Value *" at bounding box center [775, 376] width 323 height 28
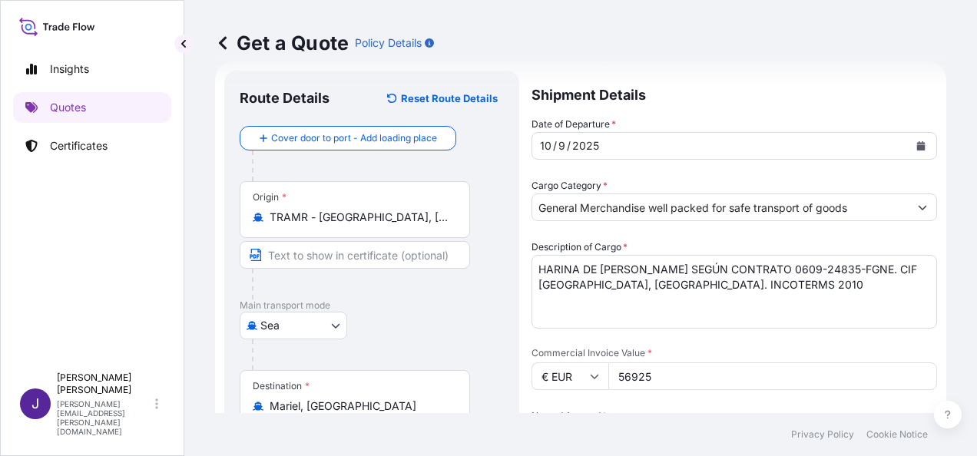
type input "56925"
click at [736, 402] on div "Date of Departure * [DATE] Cargo Category * General Merchandise well packed for…" at bounding box center [734, 376] width 406 height 519
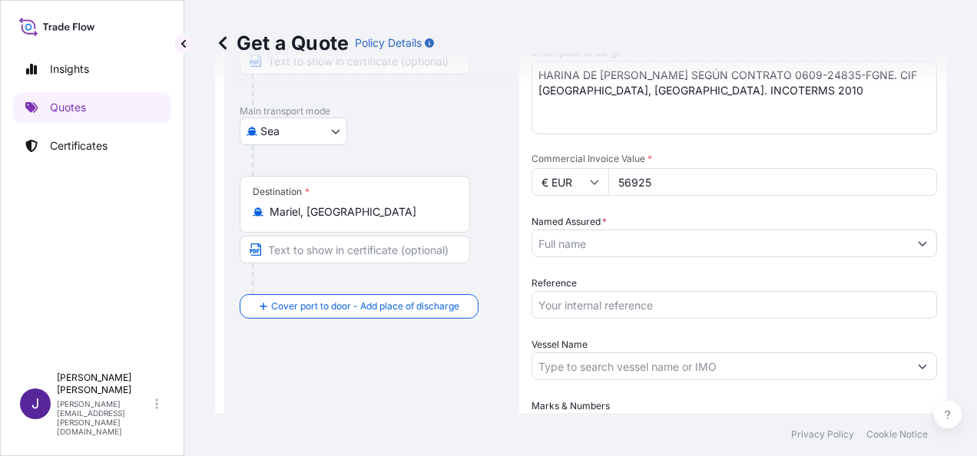
scroll to position [255, 0]
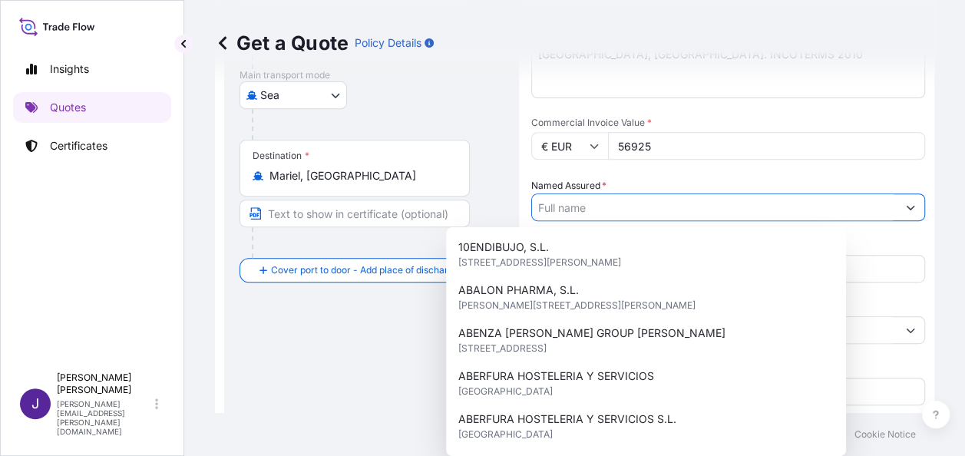
click at [618, 201] on input "Named Assured *" at bounding box center [714, 208] width 365 height 28
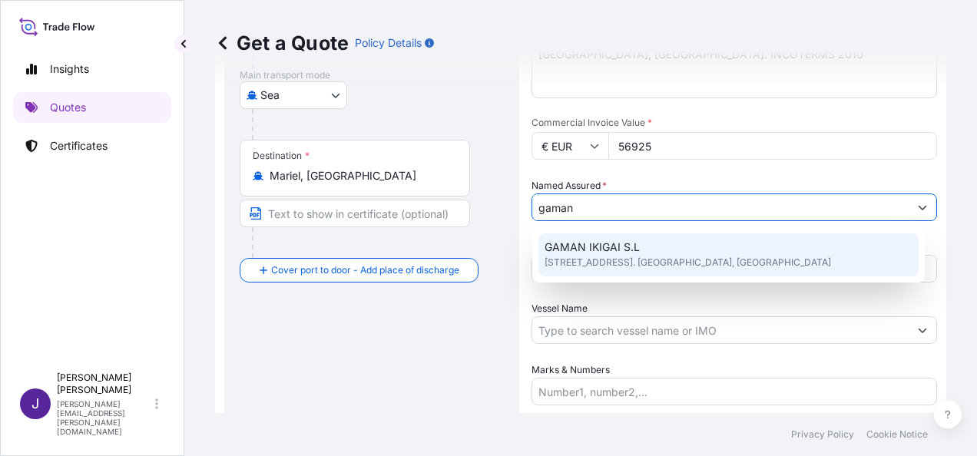
click at [597, 253] on span "GAMAN IKIGAI S.L" at bounding box center [592, 247] width 95 height 15
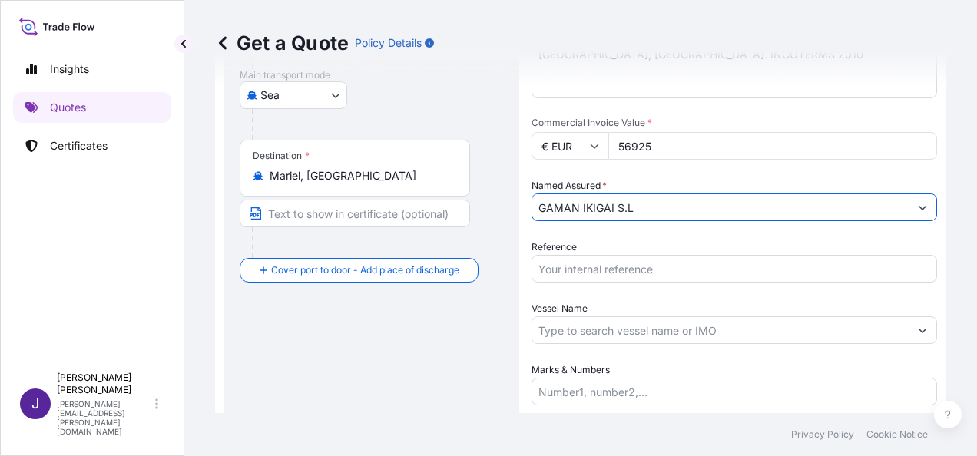
type input "GAMAN IKIGAI S.L"
click at [597, 266] on input "Reference" at bounding box center [734, 269] width 406 height 28
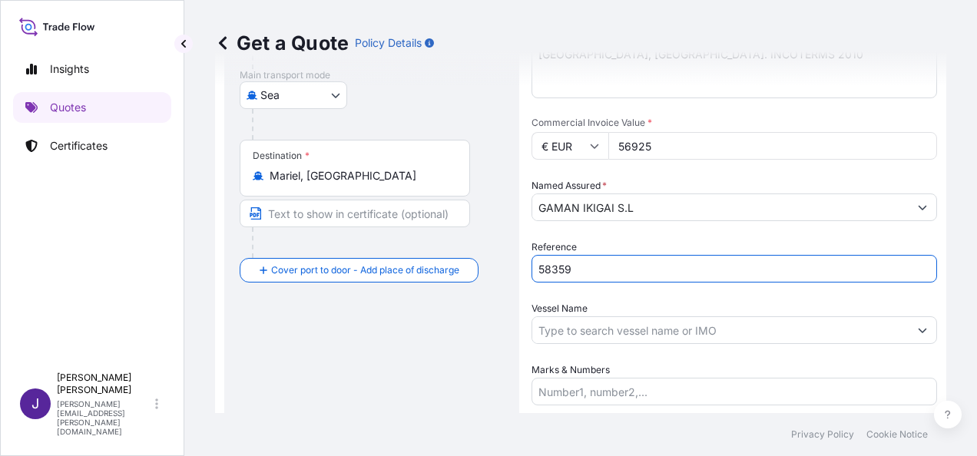
type input "58359"
click at [597, 334] on input "Vessel Name" at bounding box center [720, 330] width 376 height 28
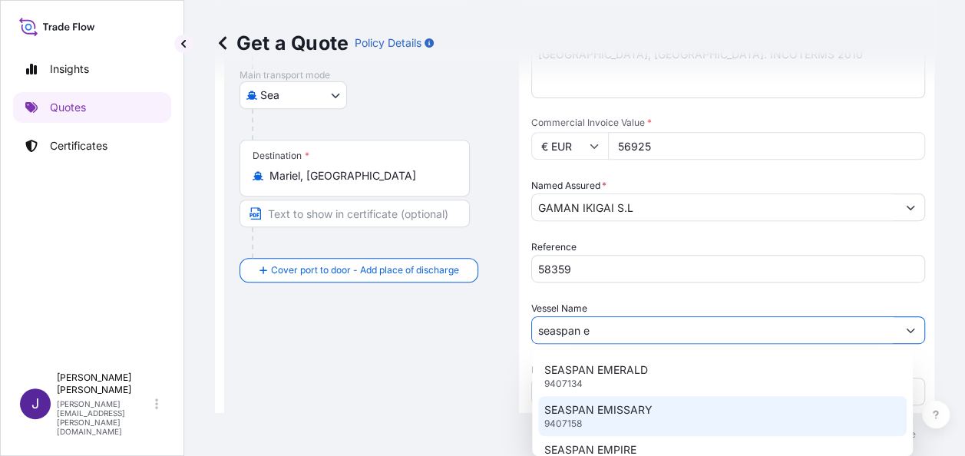
click at [659, 415] on div "SEASPAN EMISSARY 9407158" at bounding box center [722, 416] width 369 height 40
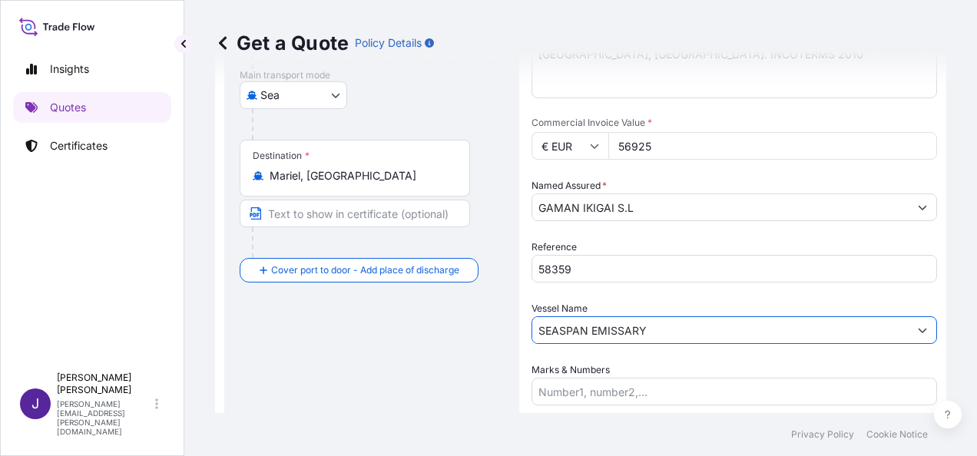
type input "SEASPAN EMISSARY"
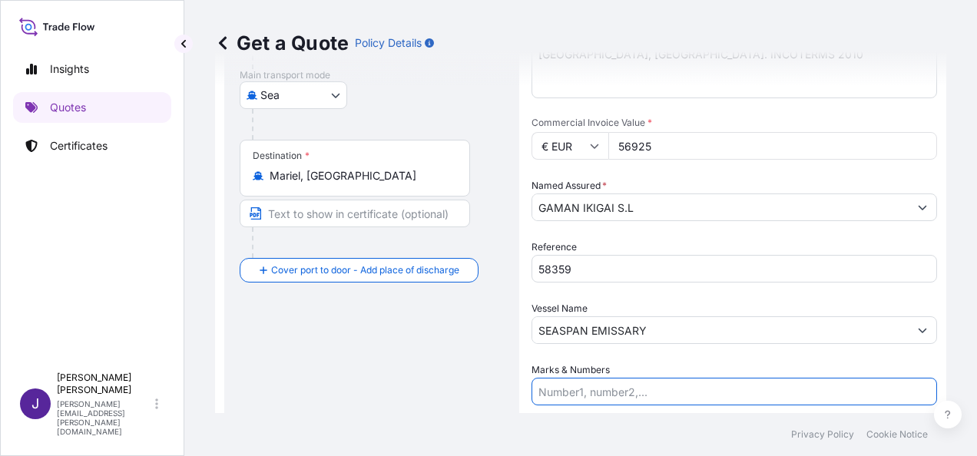
click at [677, 391] on input "Marks & Numbers" at bounding box center [734, 392] width 406 height 28
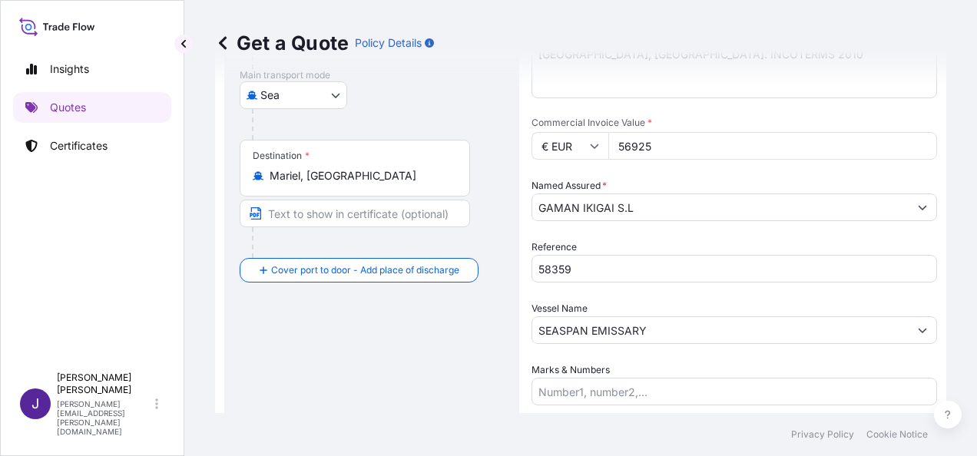
click at [338, 357] on div "Route Details Reset Route Details Cover door to port - Add loading place Place …" at bounding box center [372, 180] width 264 height 649
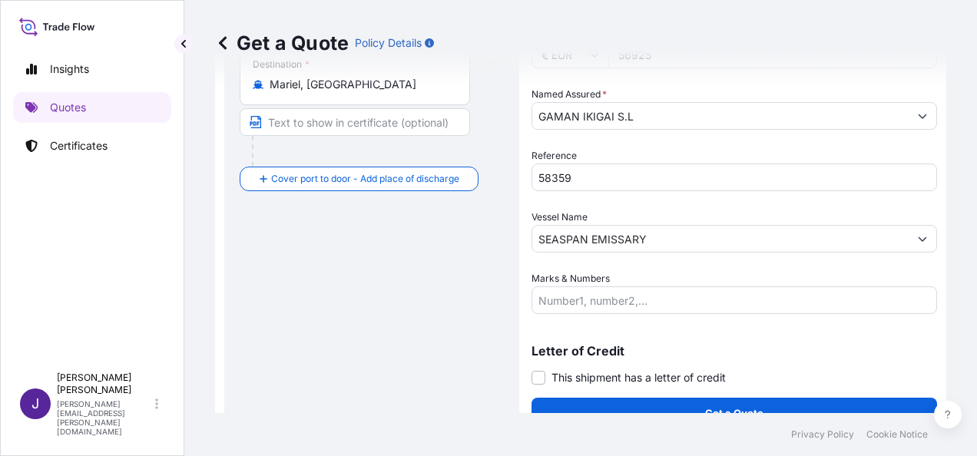
scroll to position [370, 0]
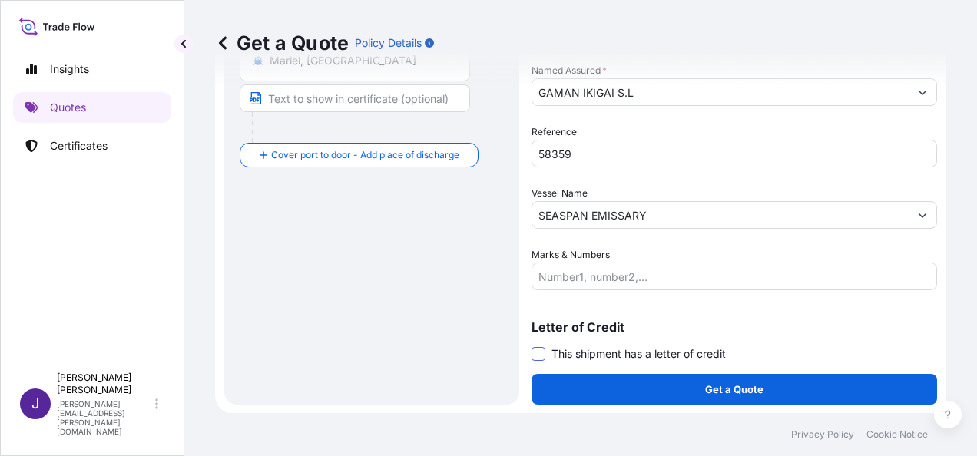
click at [536, 353] on span at bounding box center [538, 354] width 14 height 14
click at [531, 346] on input "This shipment has a letter of credit" at bounding box center [531, 346] width 0 height 0
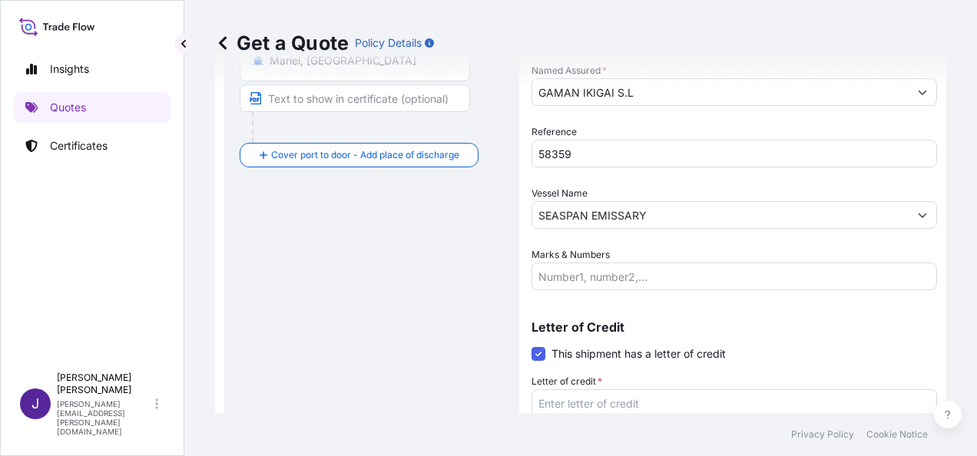
click at [573, 405] on textarea "Letter of credit *" at bounding box center [734, 426] width 406 height 74
paste textarea "EMPRESA IMPORTADORA, EXPORTADORA Y COMERCIALIZADORA DE METALES, METALCUBA [STRE…"
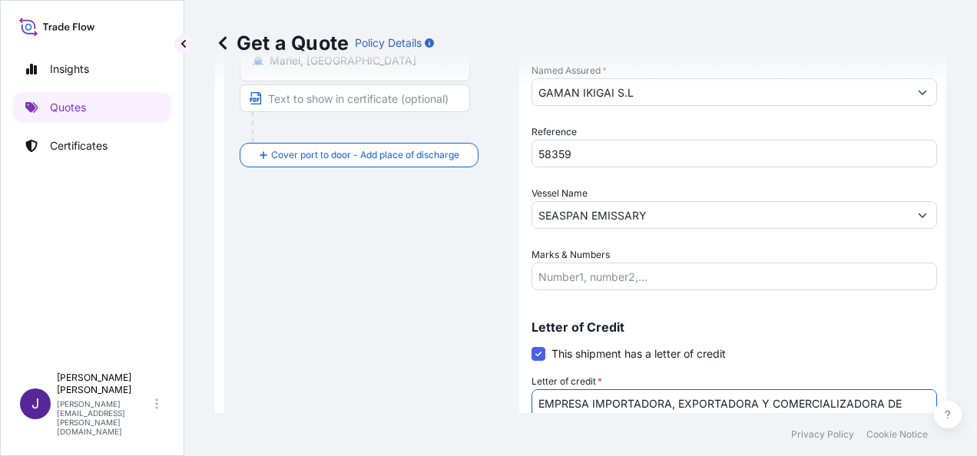
scroll to position [397, 0]
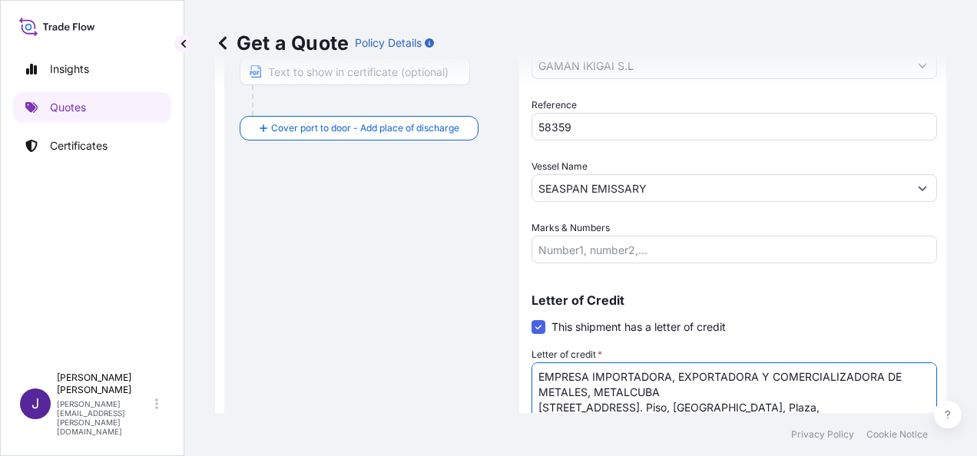
type textarea "EMPRESA IMPORTADORA, EXPORTADORA Y COMERCIALIZADORA DE METALES, METALCUBA [STRE…"
click at [647, 249] on input "Marks & Numbers" at bounding box center [734, 250] width 406 height 28
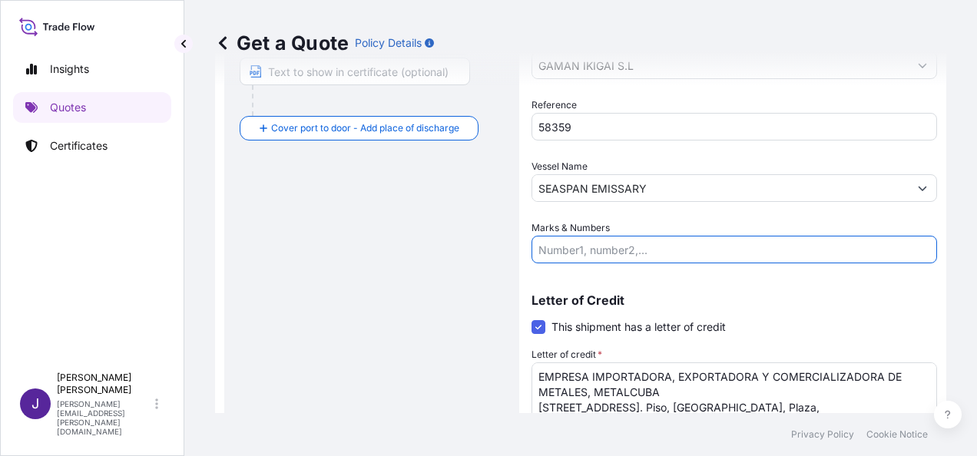
paste input "3X20 - 3000 bultos - UACU 4078811 - HLXU 1191222 - TCLU 3299207"
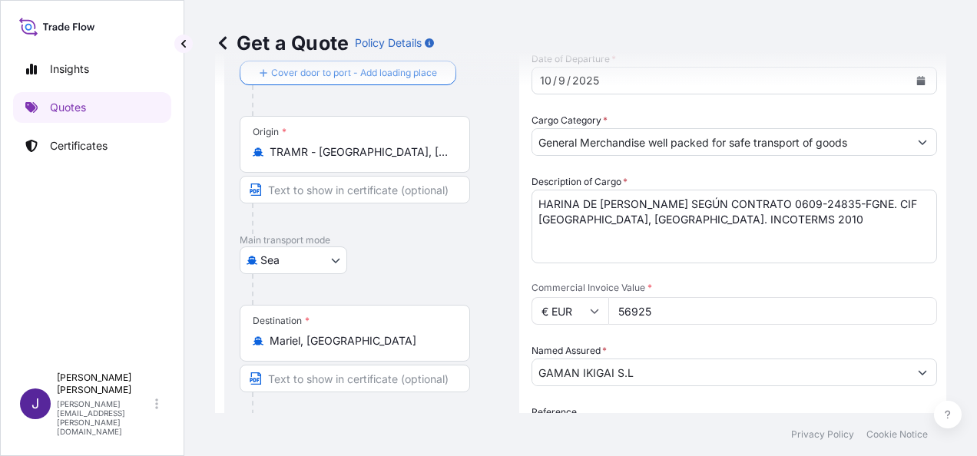
scroll to position [13, 0]
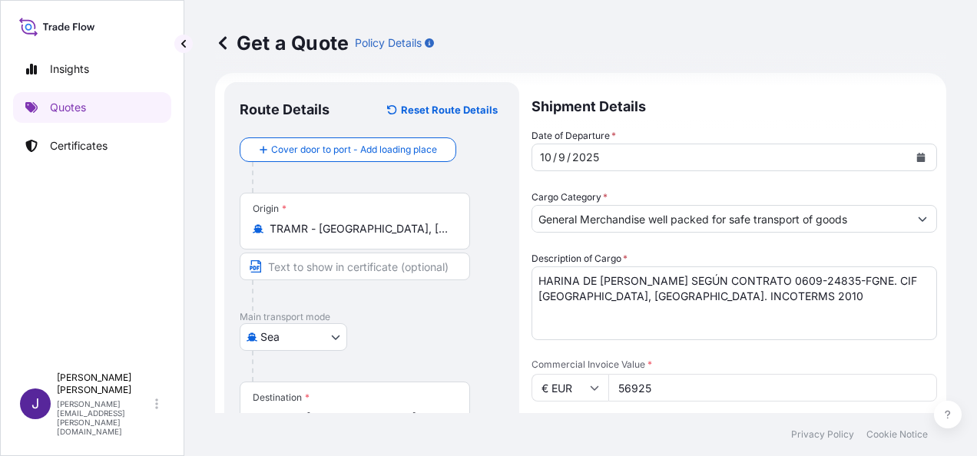
type input "3X20 - 3000 bultos - UACU 4078811 - HLXU 1191222 - TCLU 3299207"
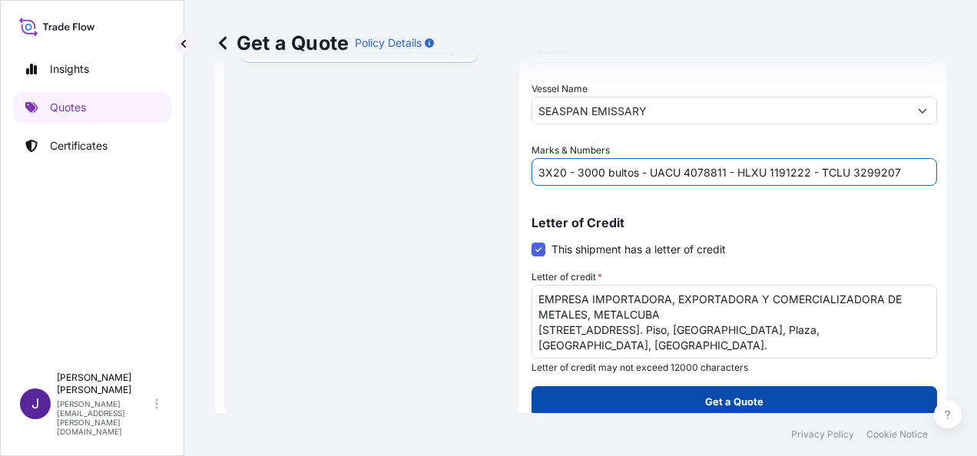
scroll to position [487, 0]
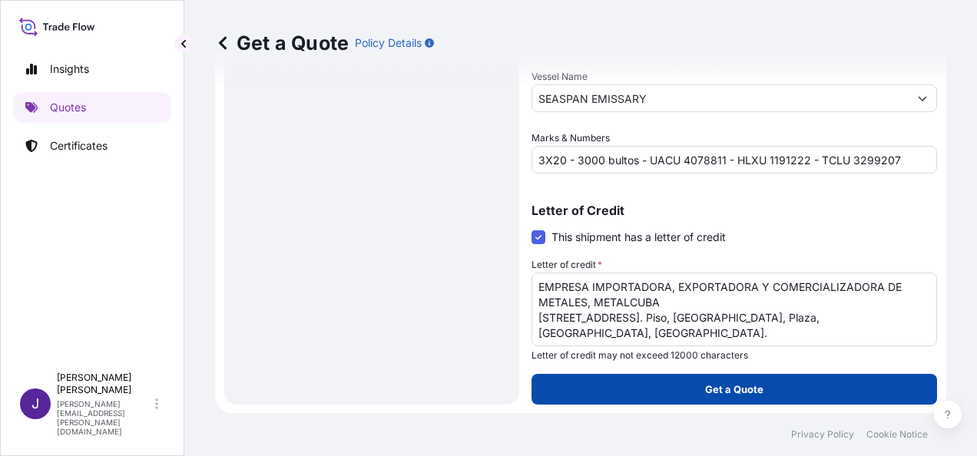
click at [692, 389] on button "Get a Quote" at bounding box center [734, 389] width 406 height 31
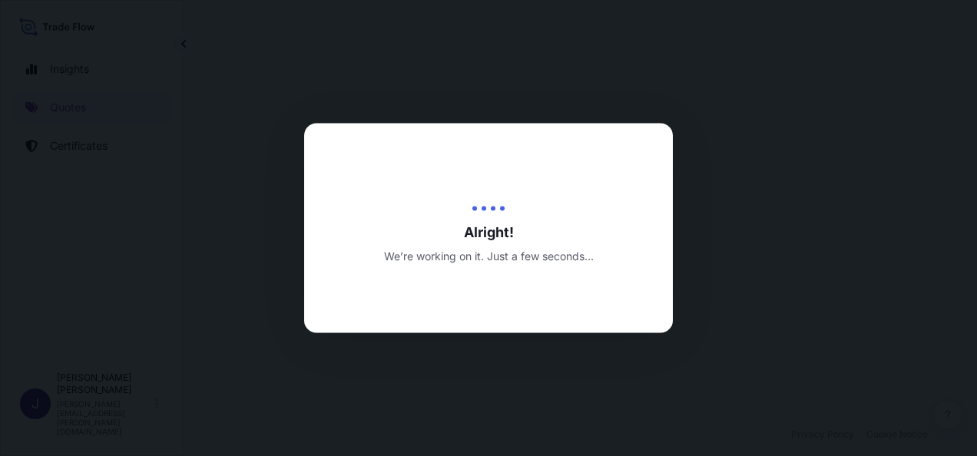
select select "Sea"
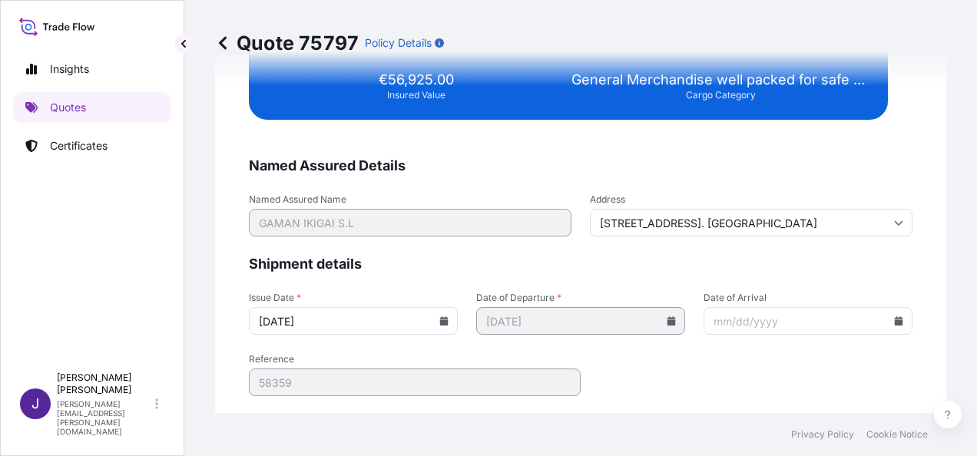
scroll to position [3235, 0]
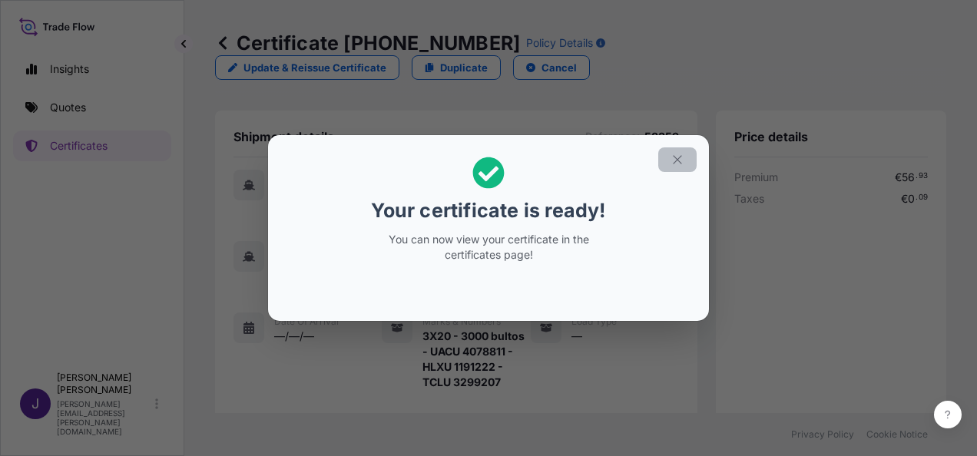
click at [682, 157] on icon "button" at bounding box center [677, 160] width 14 height 14
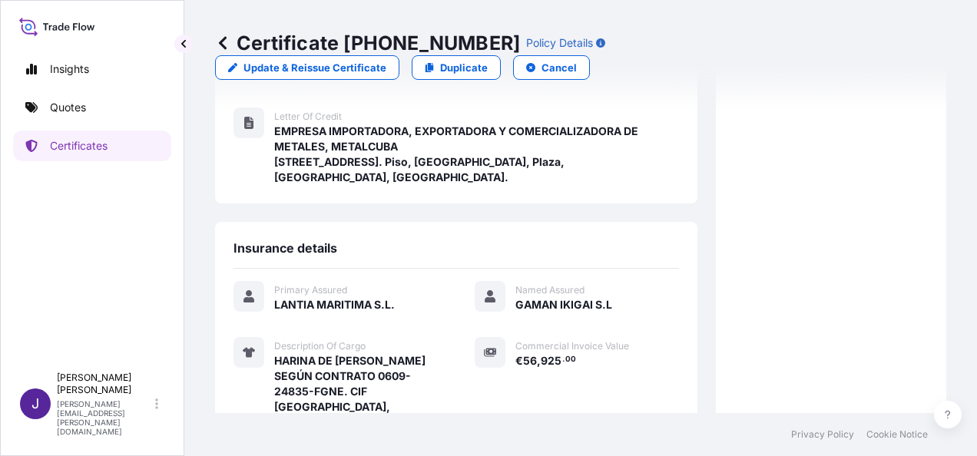
scroll to position [502, 0]
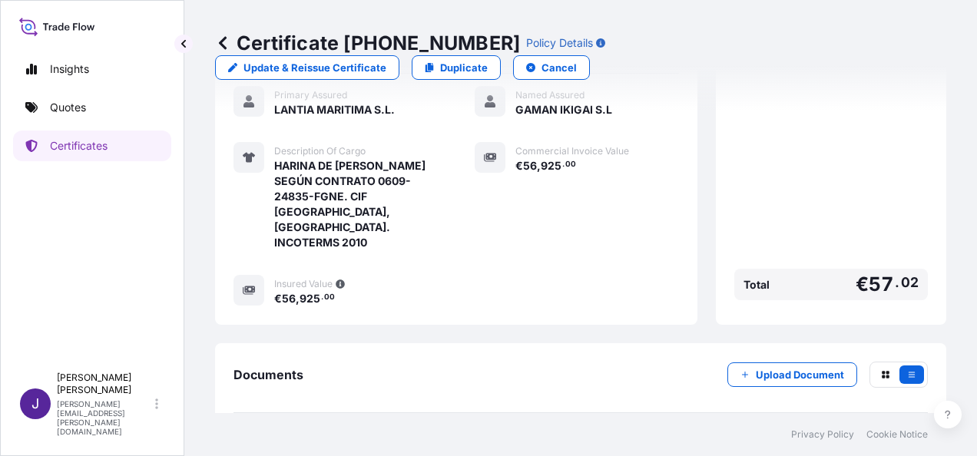
click at [530, 429] on link "PDF Certificate [DATE]" at bounding box center [580, 449] width 694 height 40
